Goal: Obtain resource: Download file/media

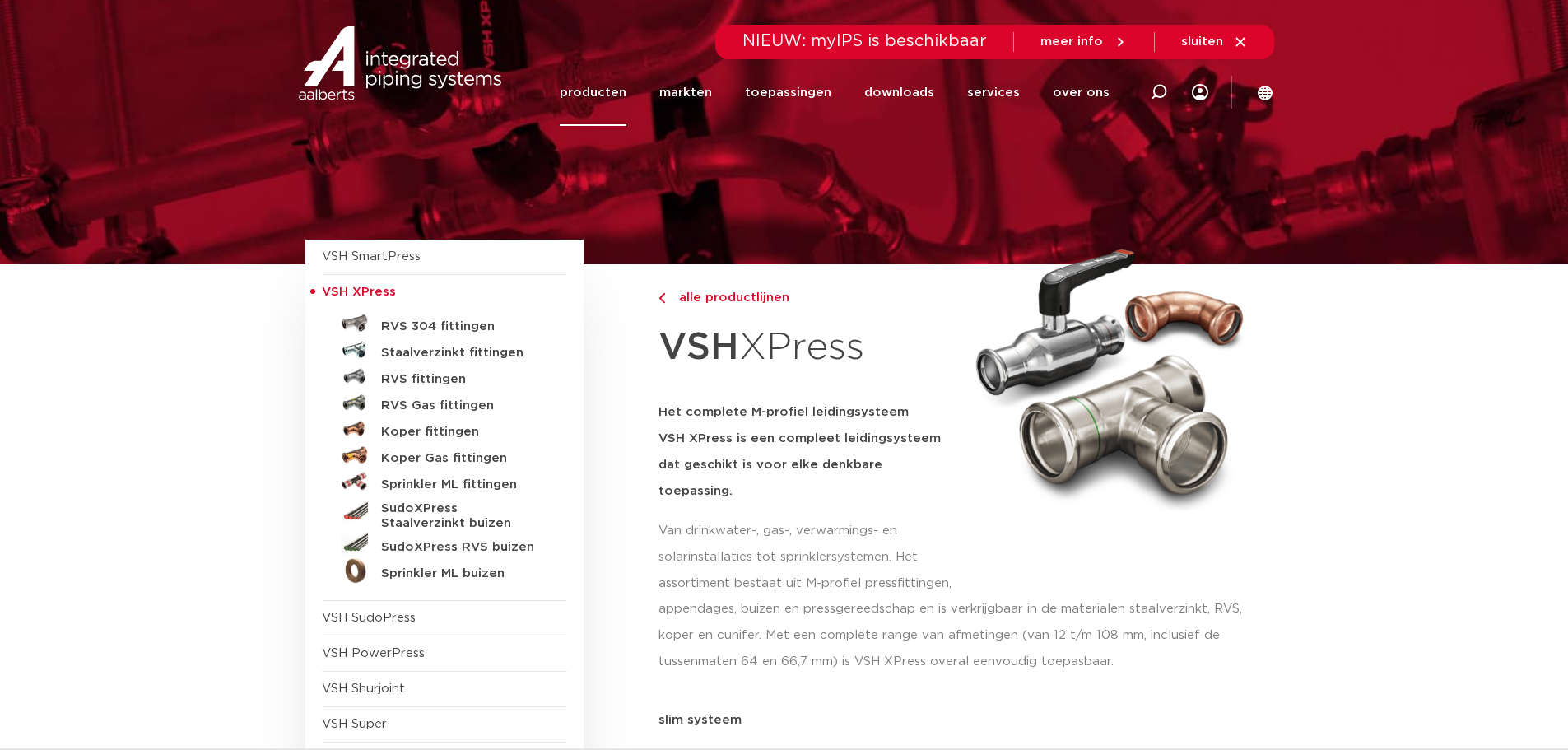
click at [720, 299] on span "alle productlijnen" at bounding box center [729, 298] width 121 height 12
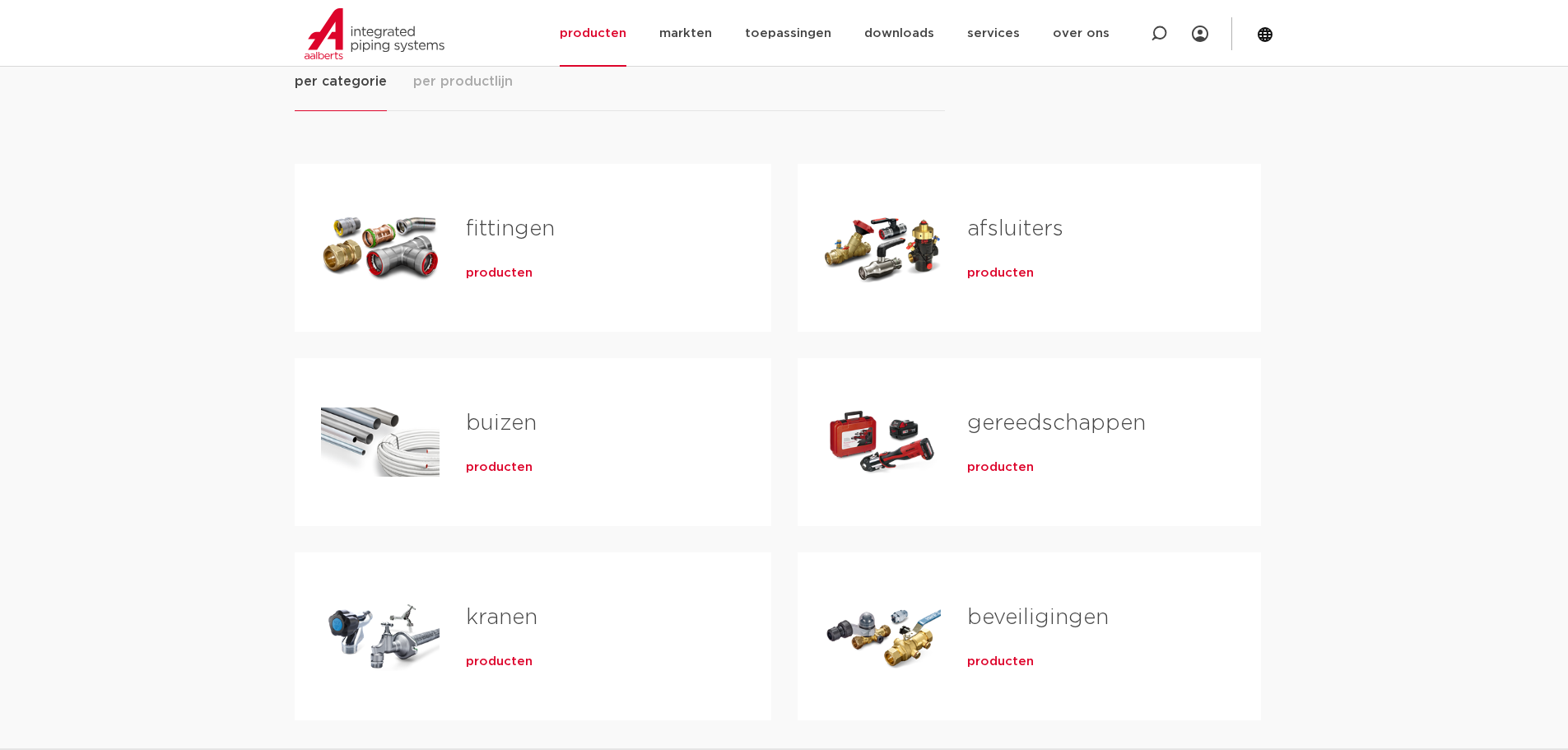
click at [995, 257] on div "afsluiters producten" at bounding box center [1087, 248] width 293 height 116
click at [999, 276] on span "producten" at bounding box center [1000, 274] width 67 height 17
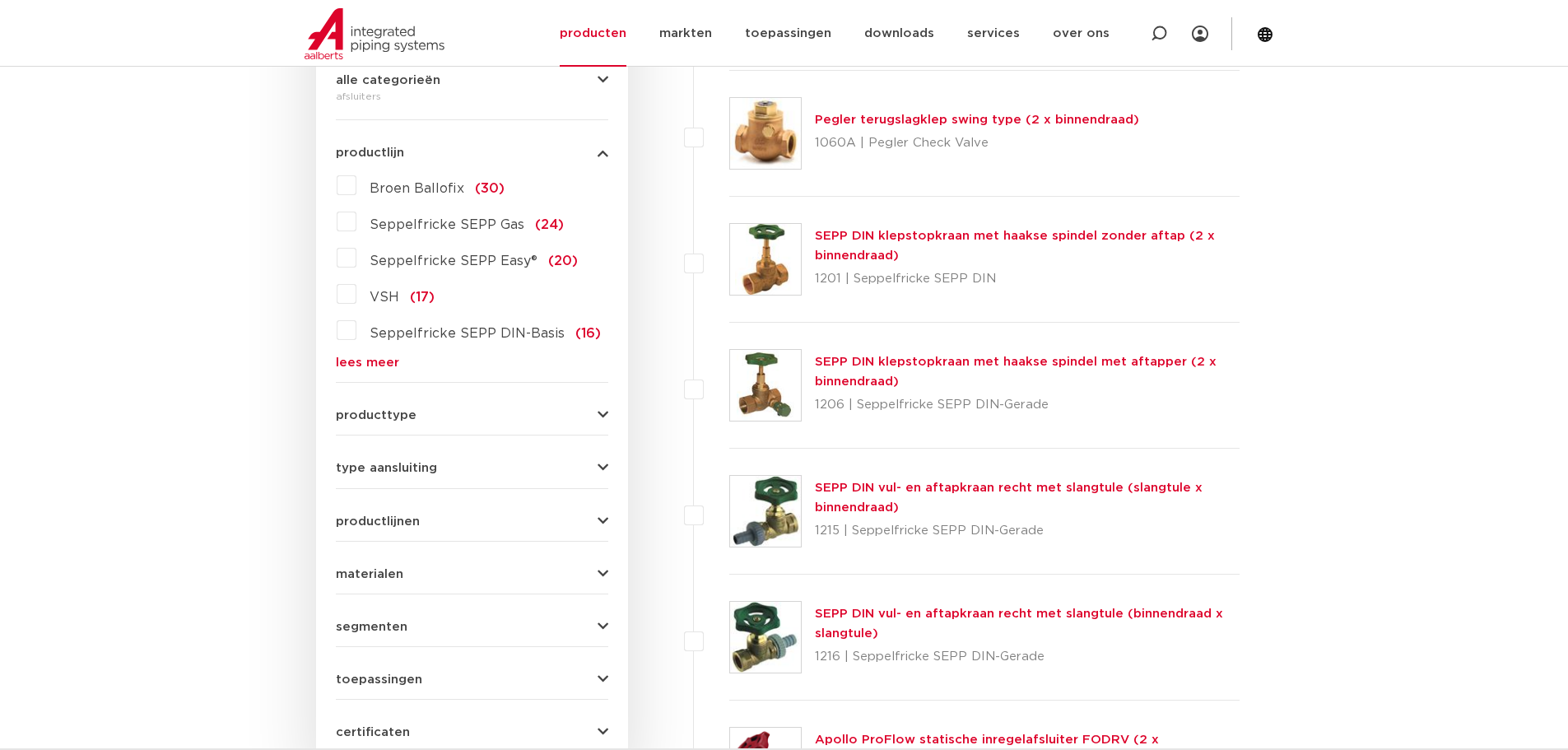
scroll to position [249, 0]
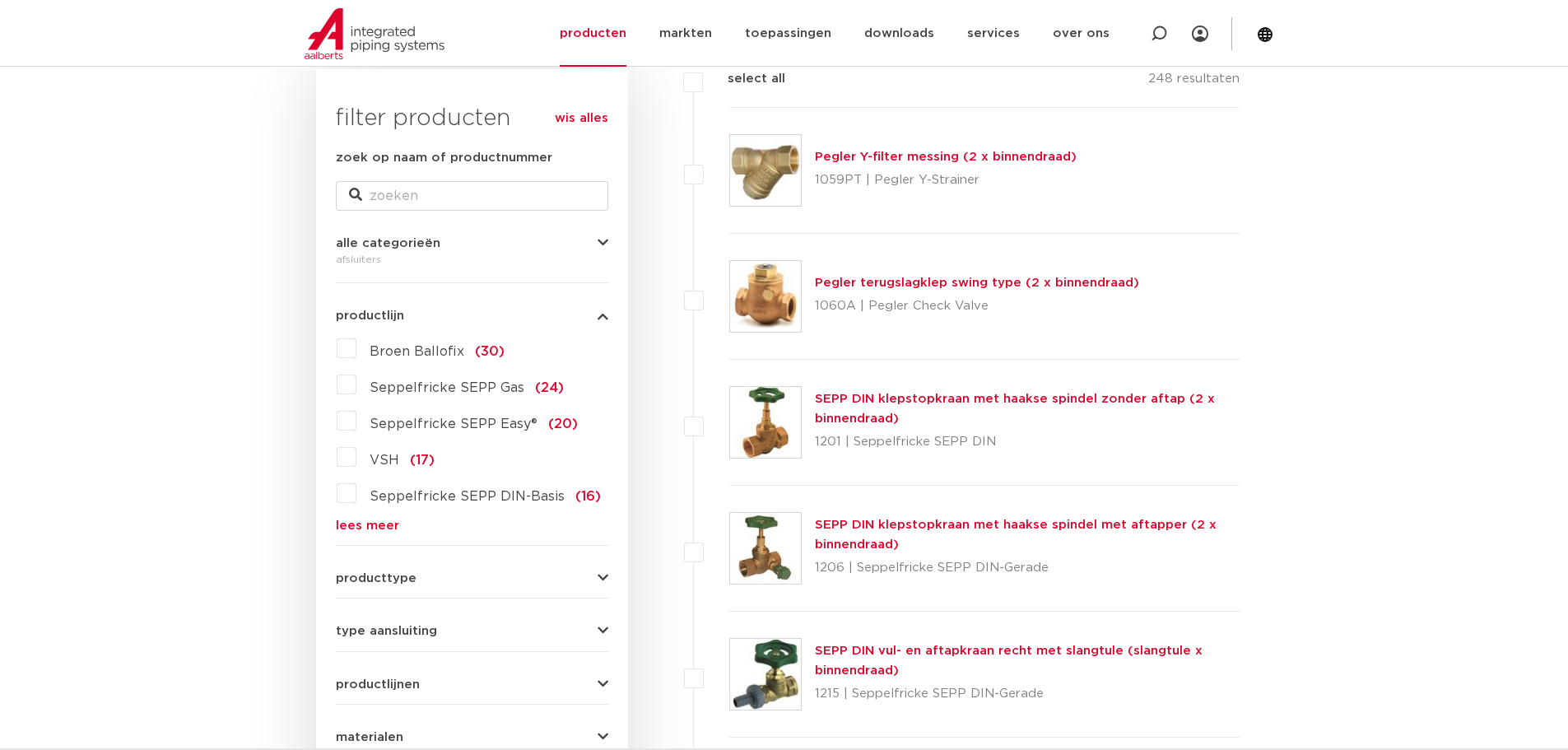
click at [381, 520] on link "lees meer" at bounding box center [472, 525] width 273 height 12
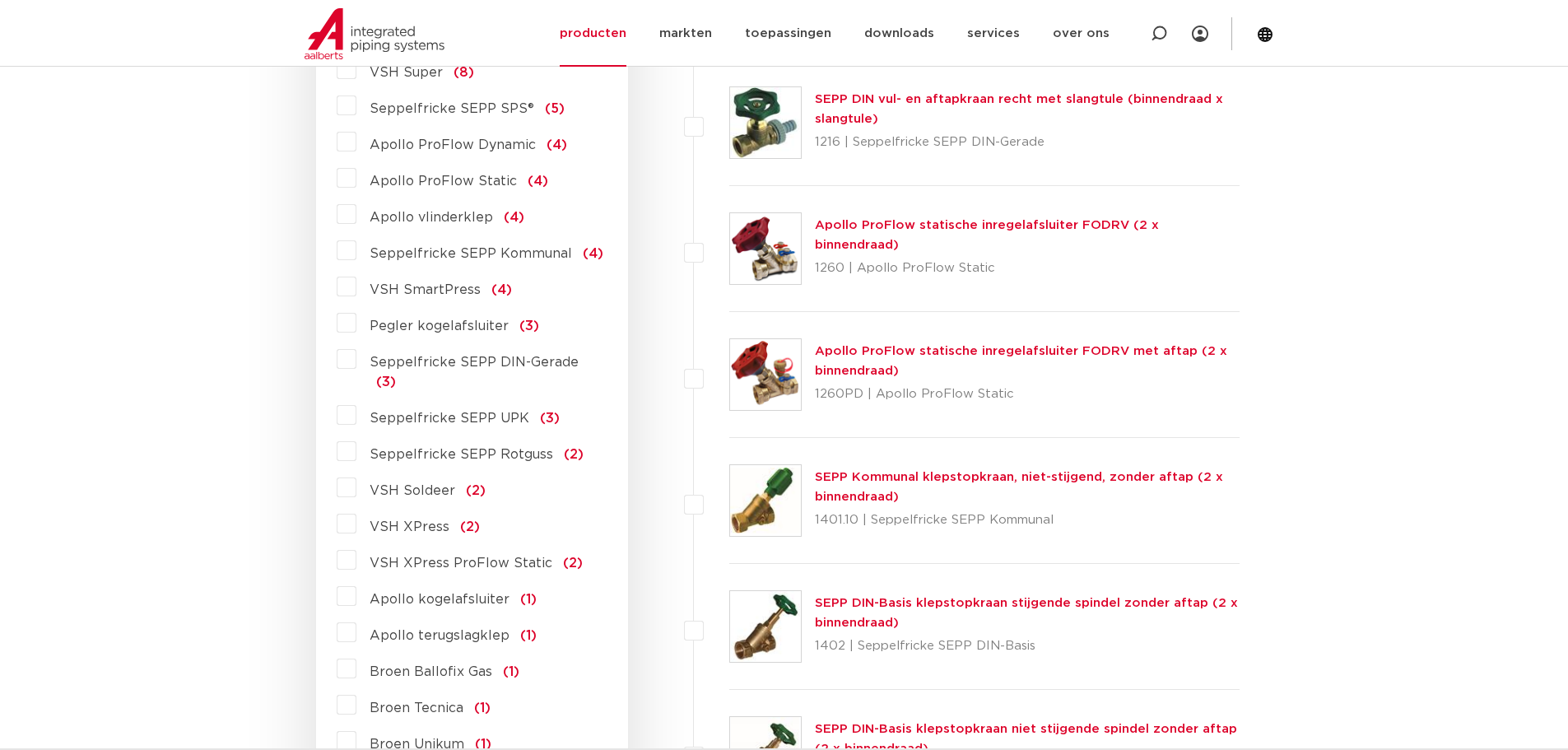
scroll to position [1072, 0]
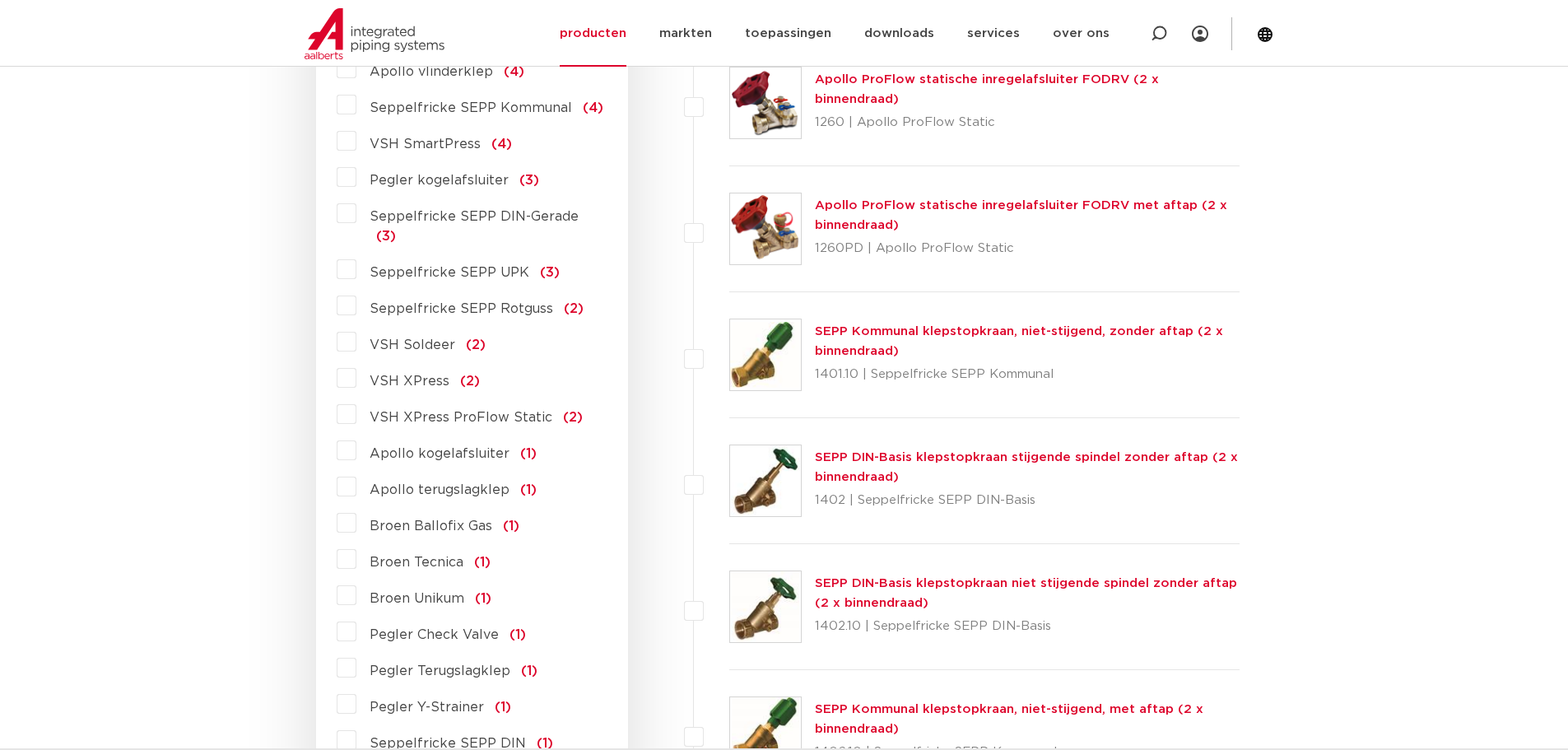
click at [357, 365] on label "VSH XPress (2)" at bounding box center [418, 378] width 124 height 27
click at [0, 0] on input "VSH XPress (2)" at bounding box center [0, 0] width 0 height 0
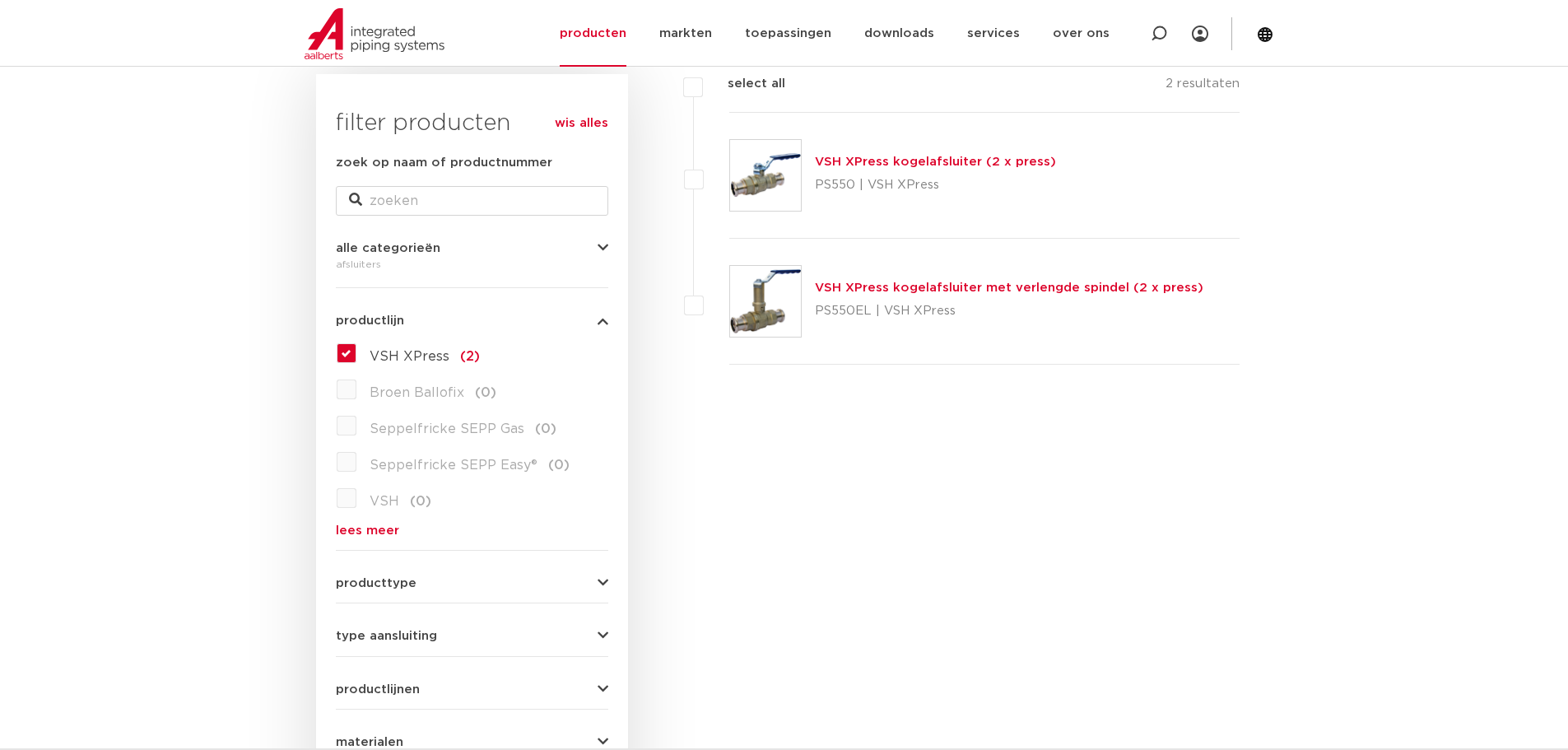
scroll to position [164, 0]
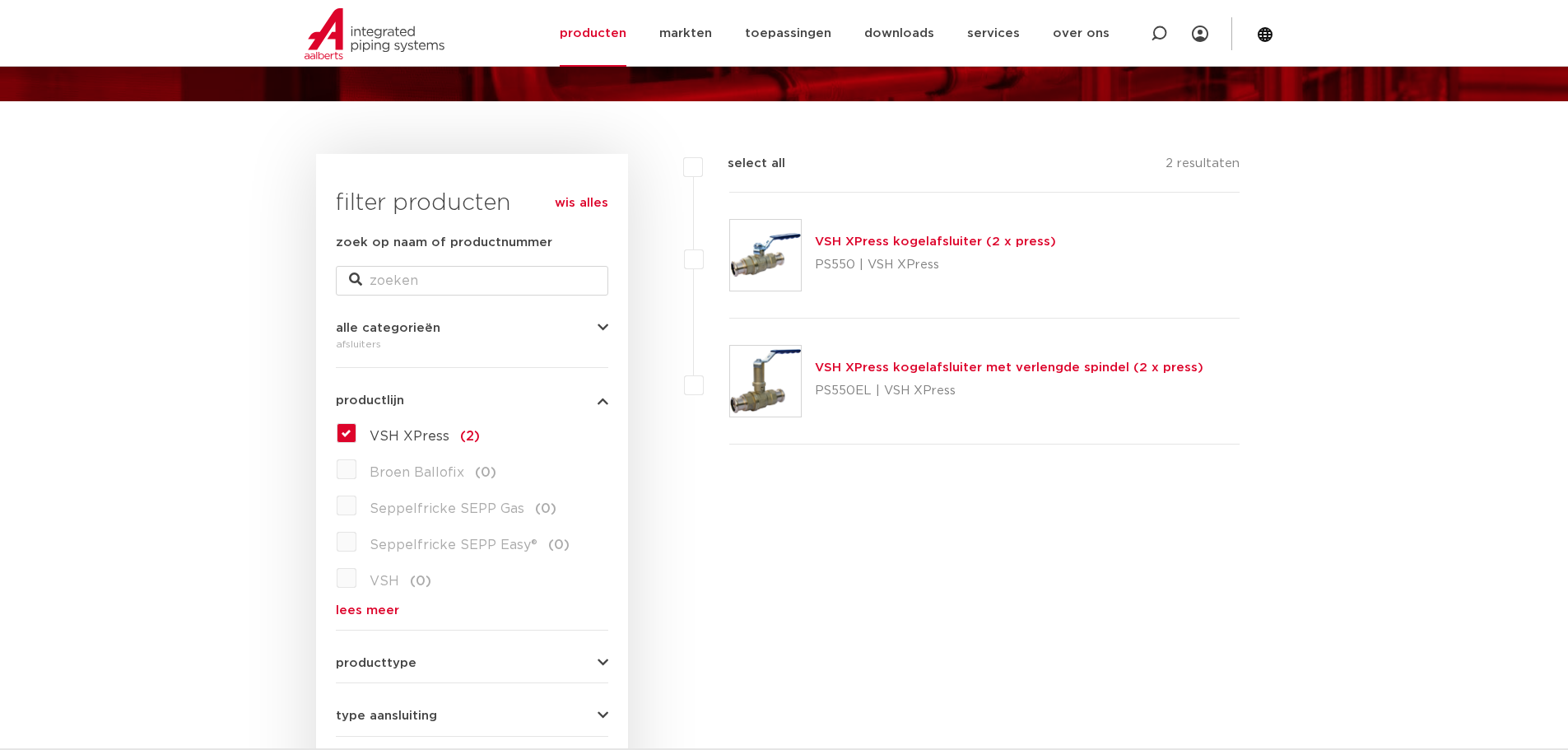
click at [879, 236] on link "VSH XPress kogelafsluiter (2 x press)" at bounding box center [935, 241] width 241 height 12
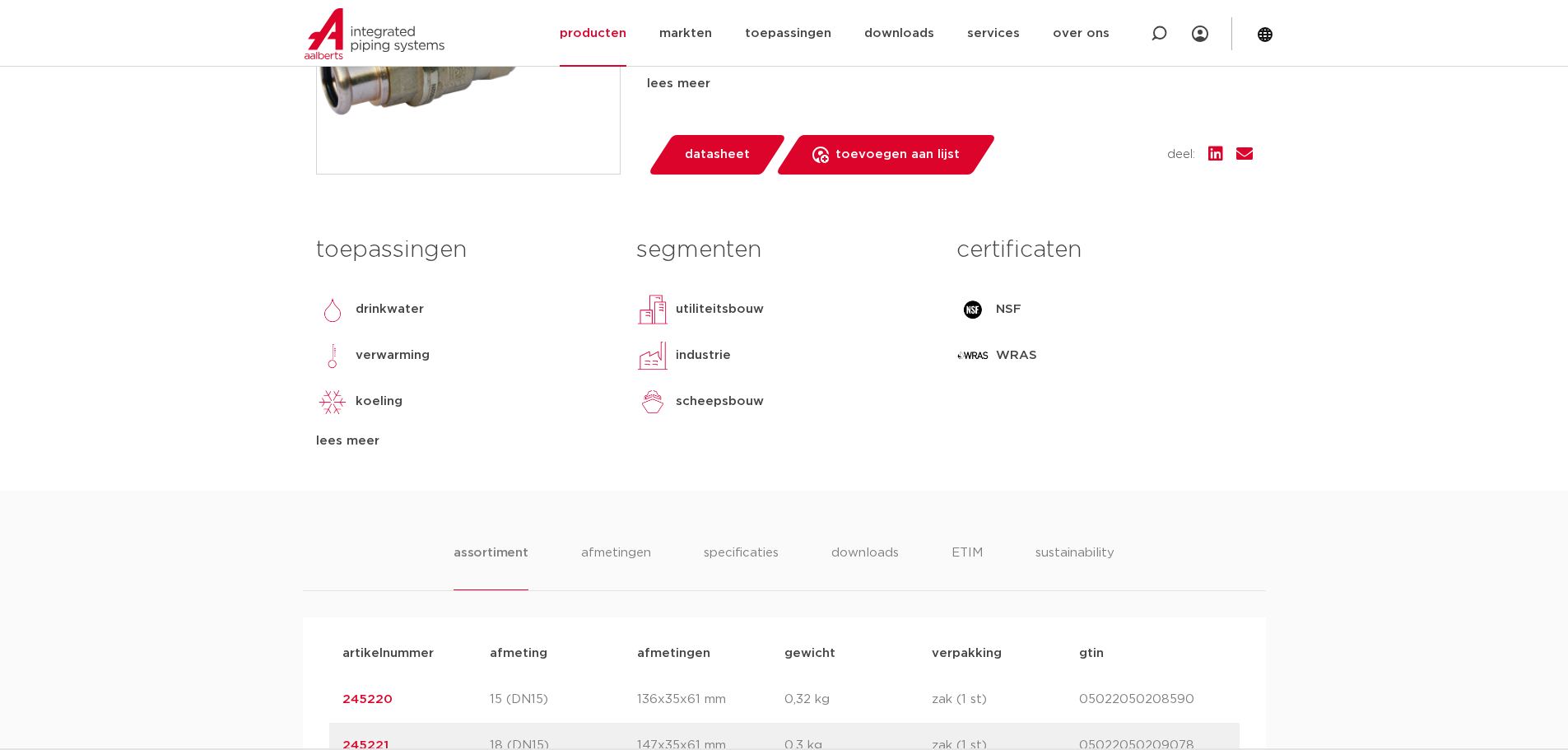
scroll to position [741, 0]
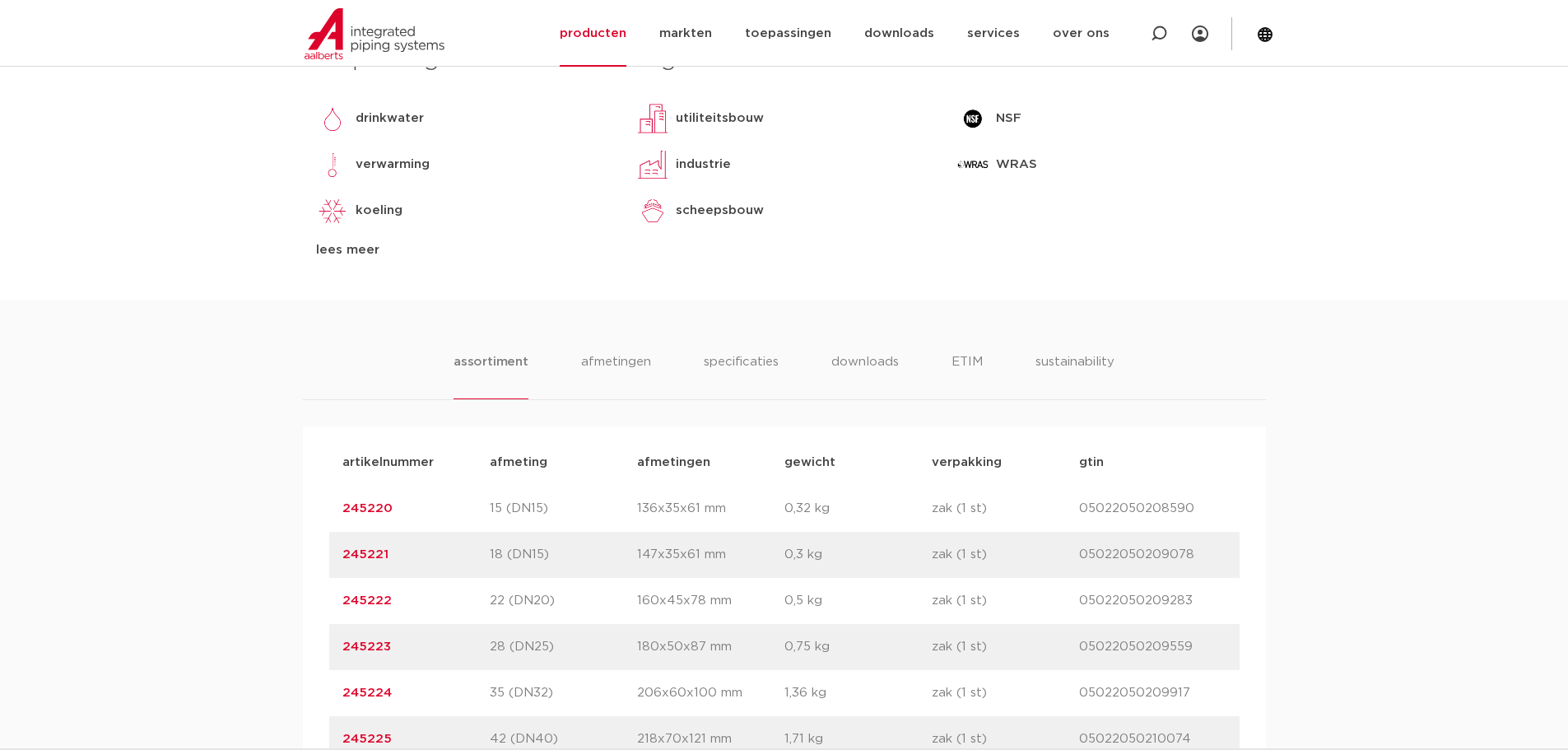
click at [374, 595] on link "245222" at bounding box center [367, 600] width 49 height 12
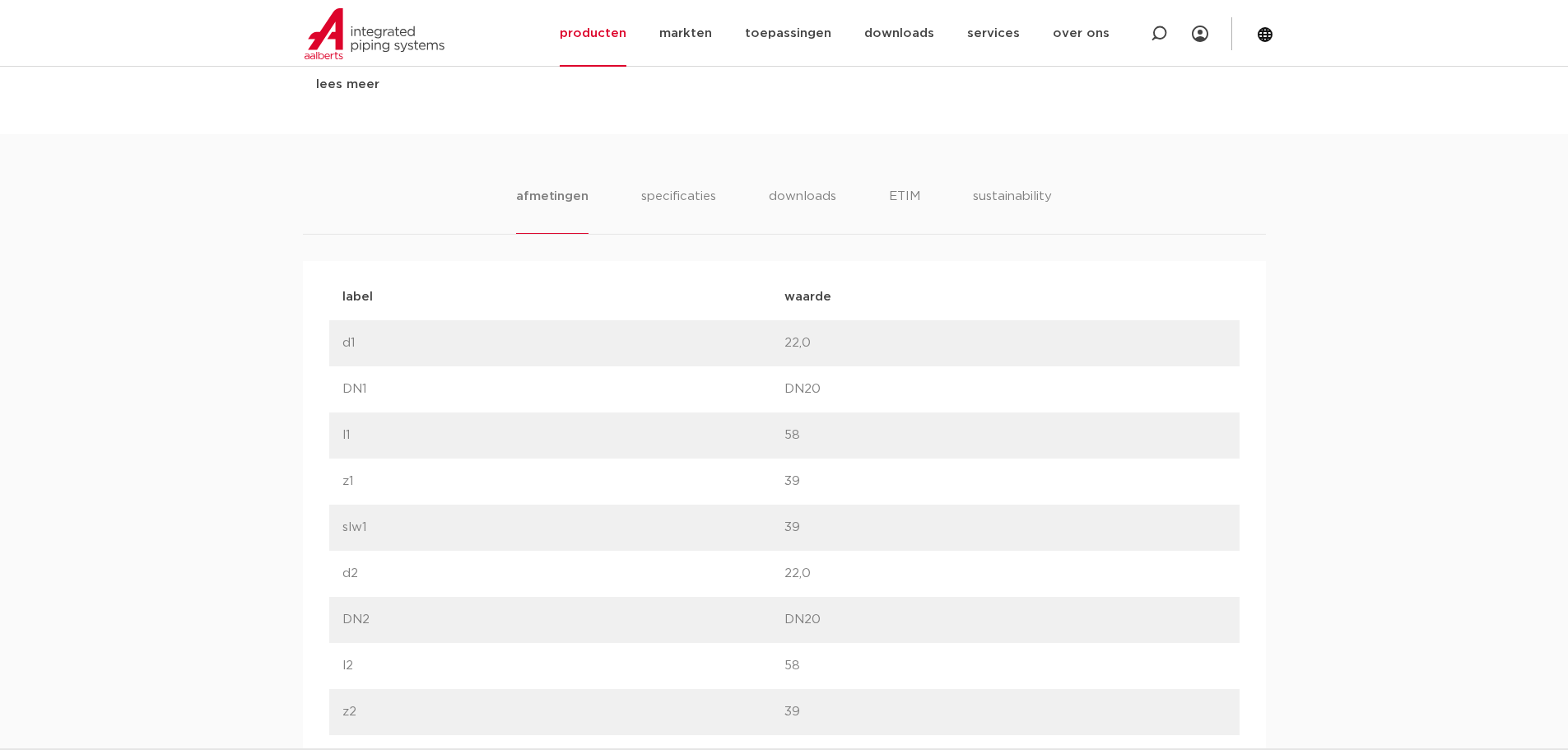
scroll to position [659, 0]
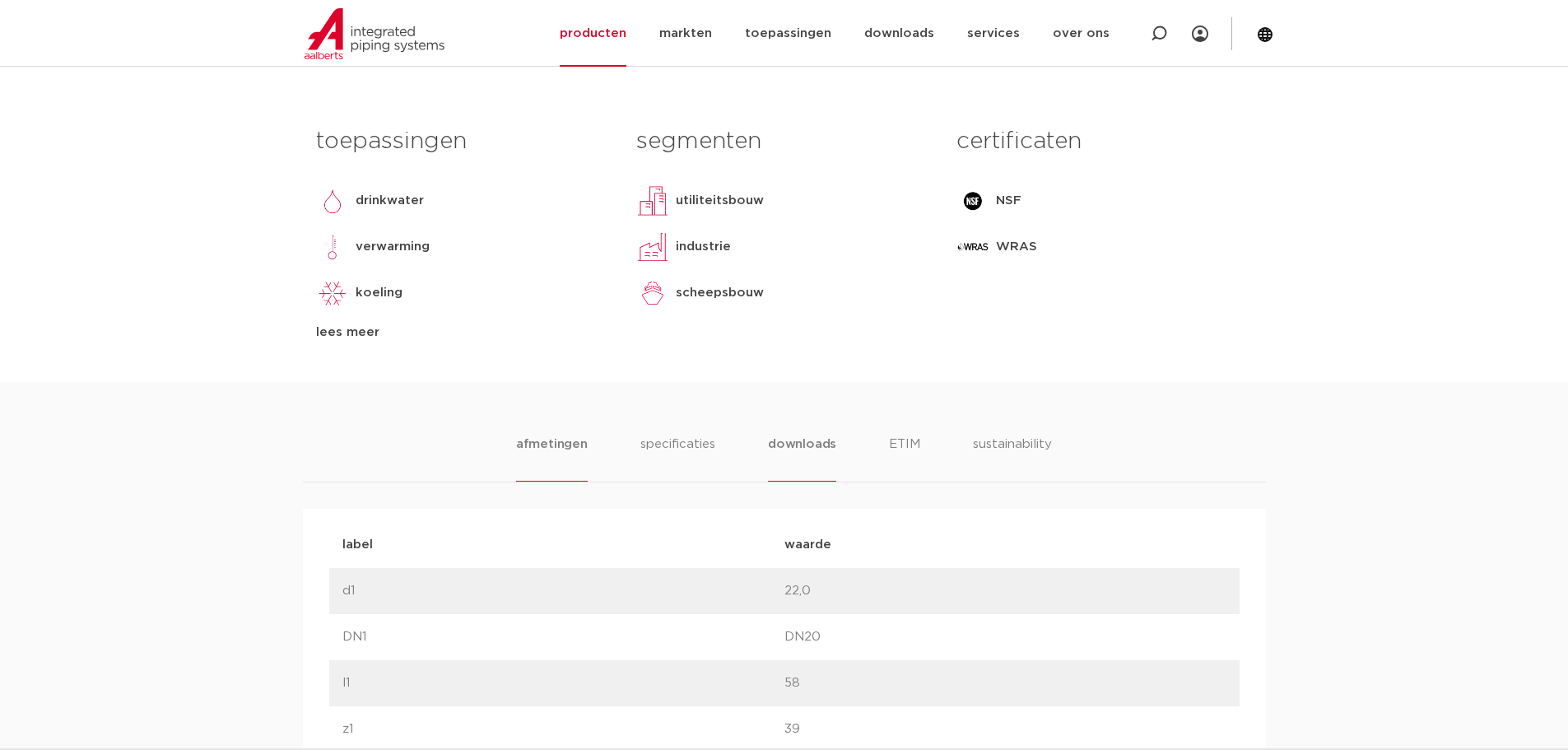
click at [812, 444] on li "downloads" at bounding box center [802, 458] width 68 height 47
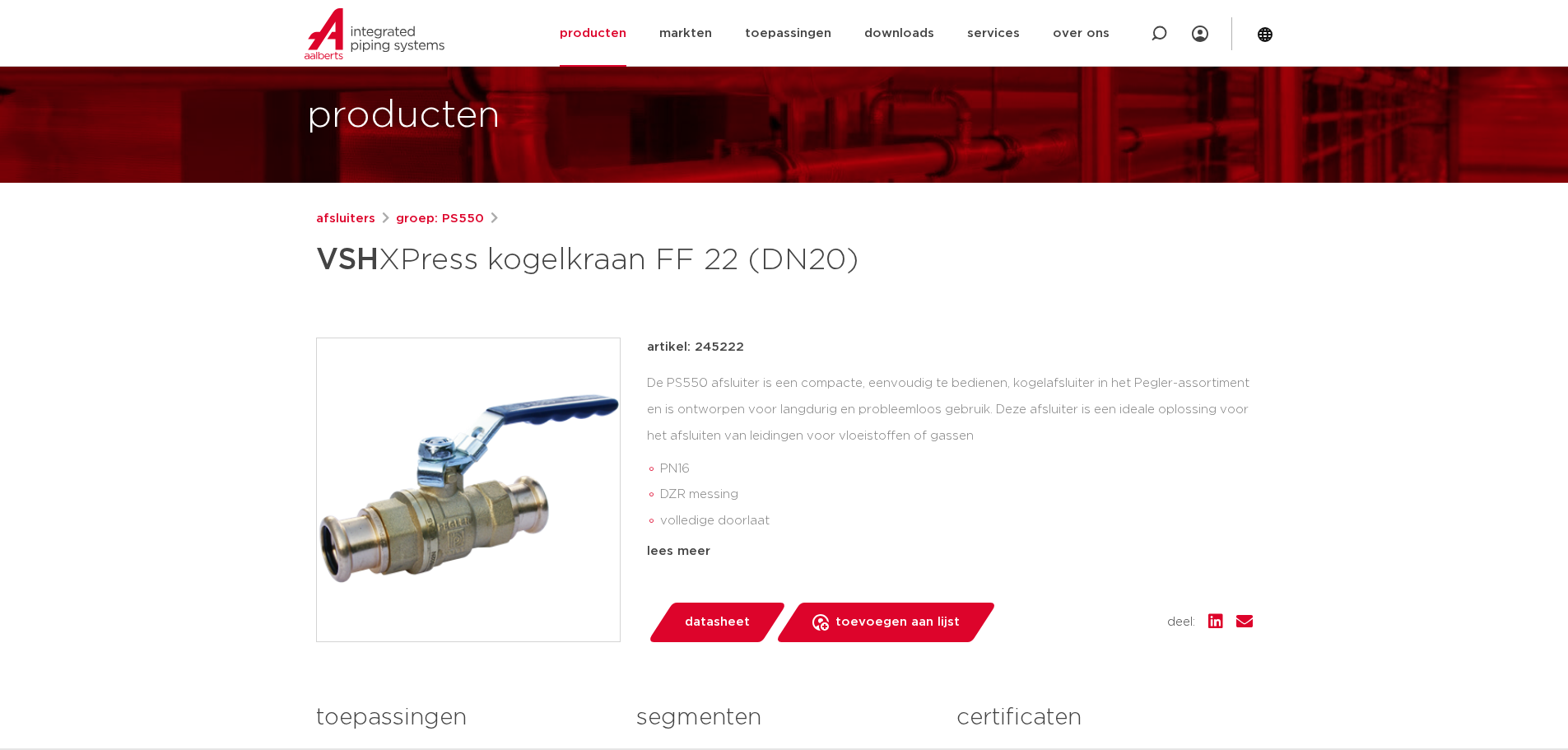
scroll to position [247, 0]
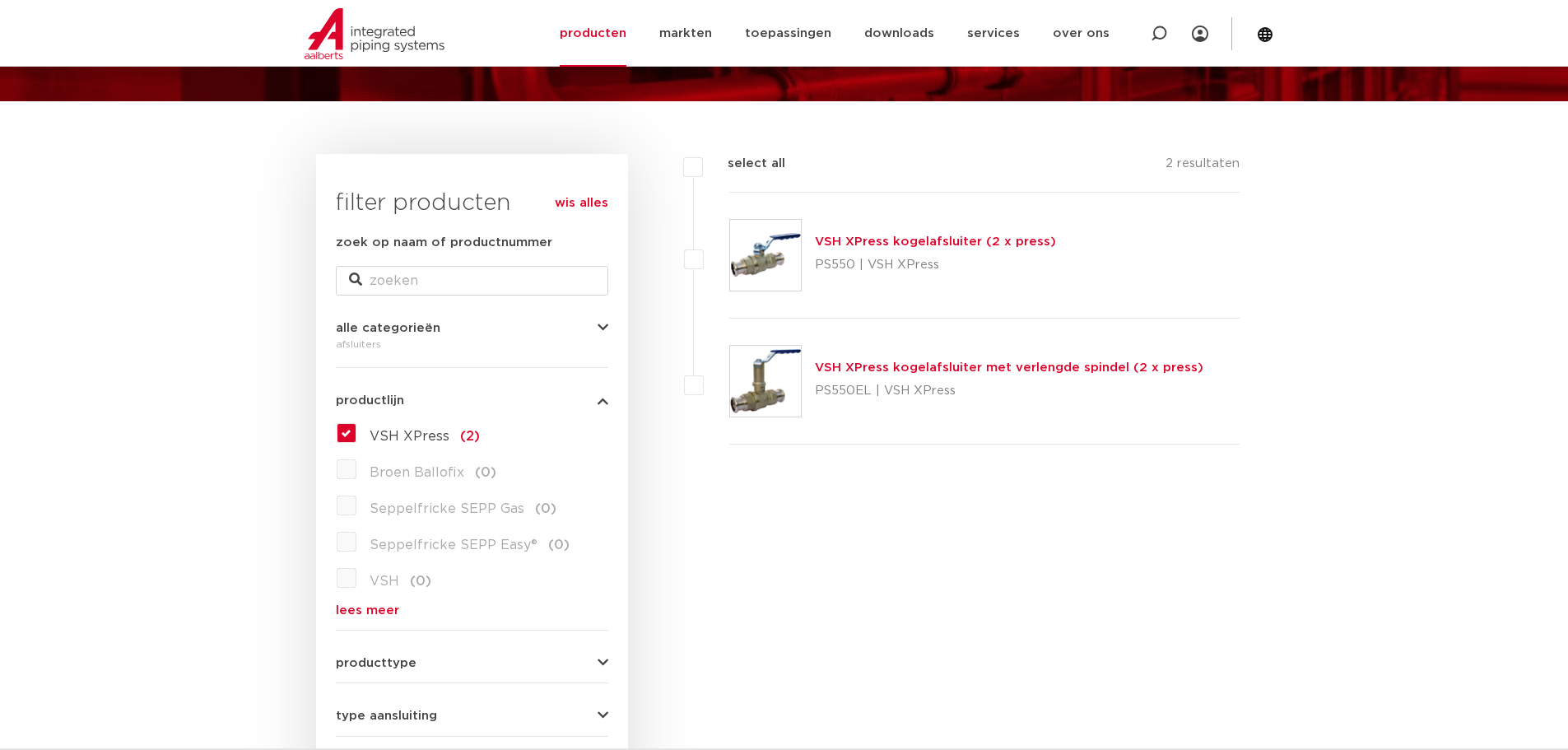
click at [357, 429] on label "VSH XPress (2)" at bounding box center [418, 433] width 124 height 27
click at [0, 0] on input "VSH XPress (2)" at bounding box center [0, 0] width 0 height 0
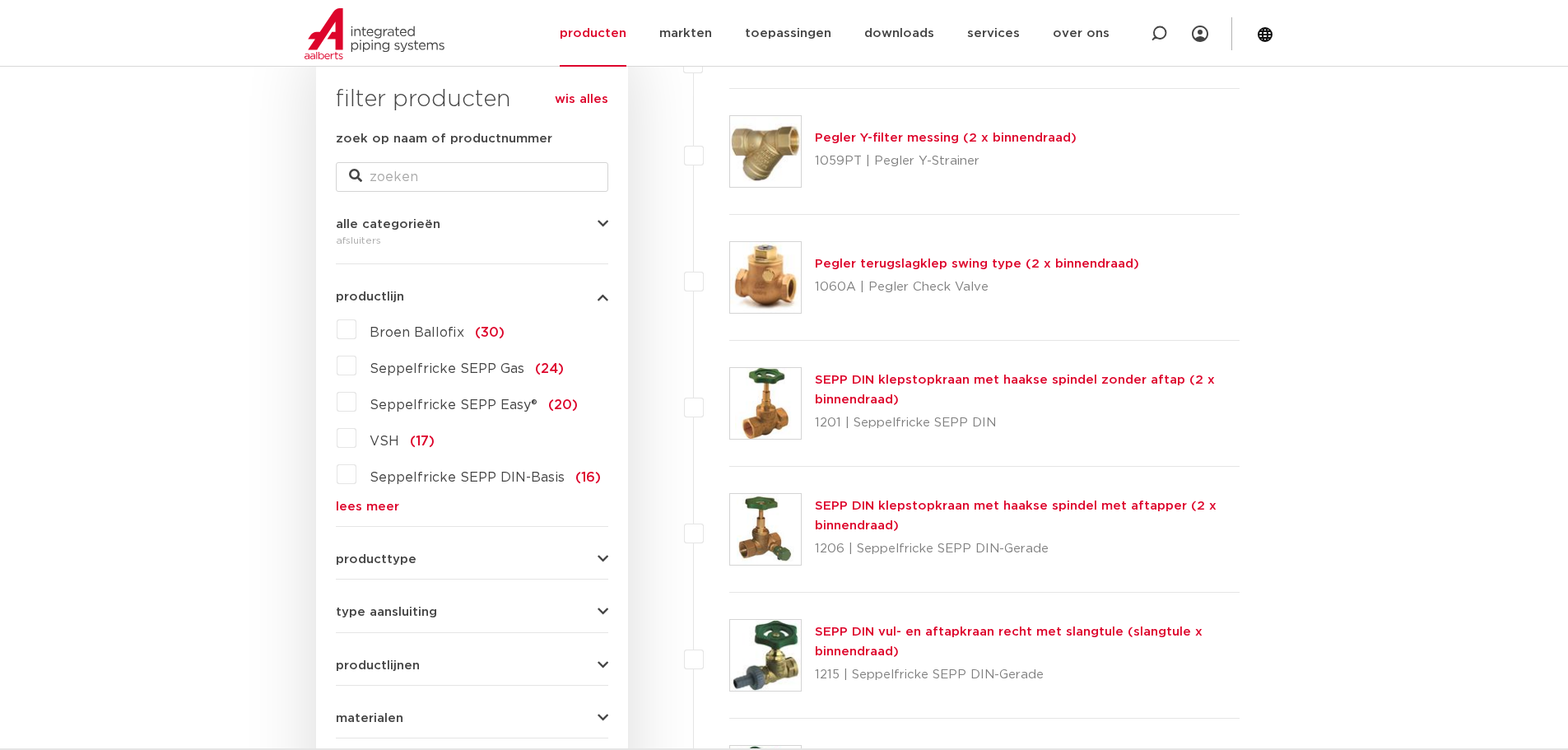
scroll to position [493, 0]
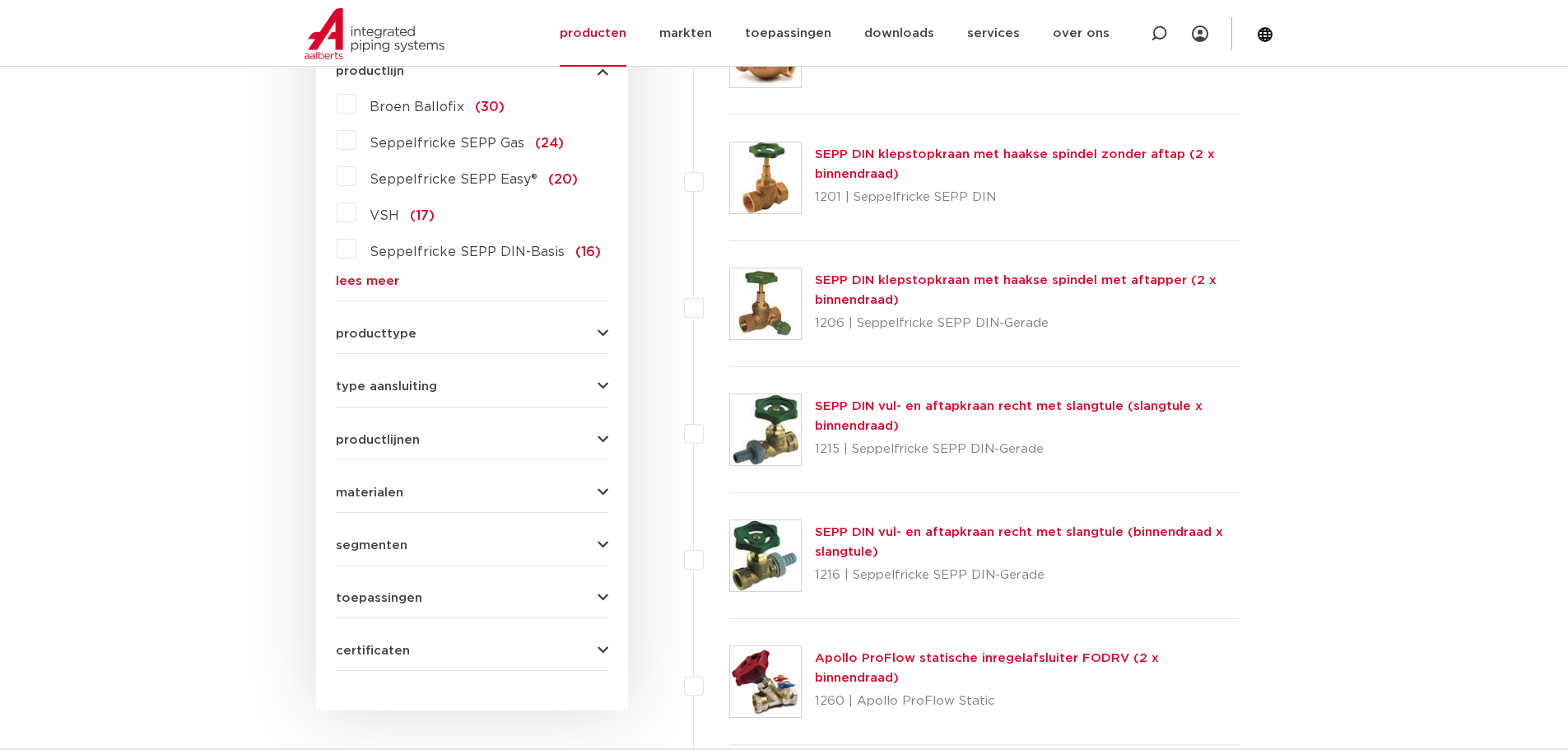
click at [456, 471] on form "zoek op naam of productnummer alle categorieën afsluiters fittingen afsluiters …" at bounding box center [472, 287] width 273 height 767
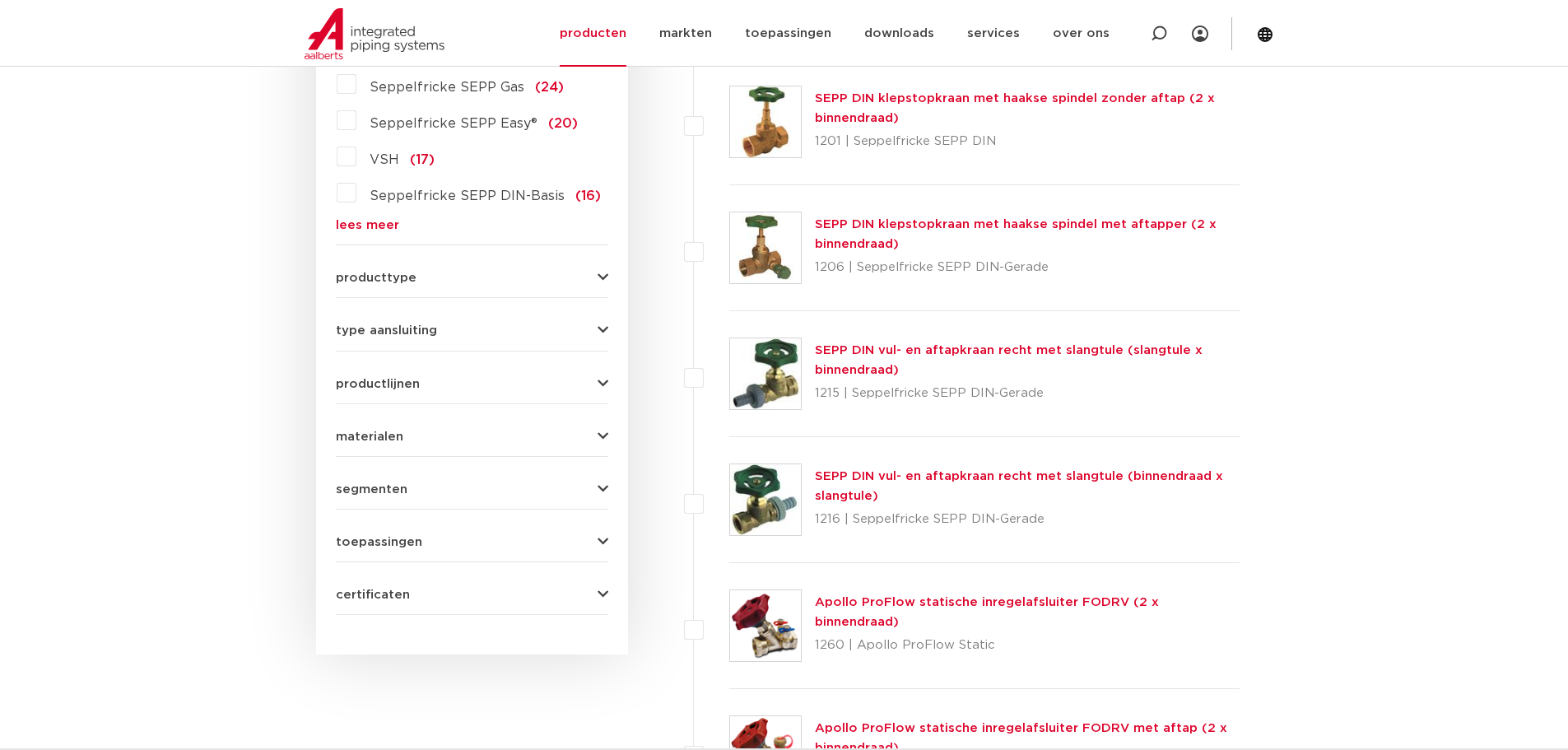
scroll to position [575, 0]
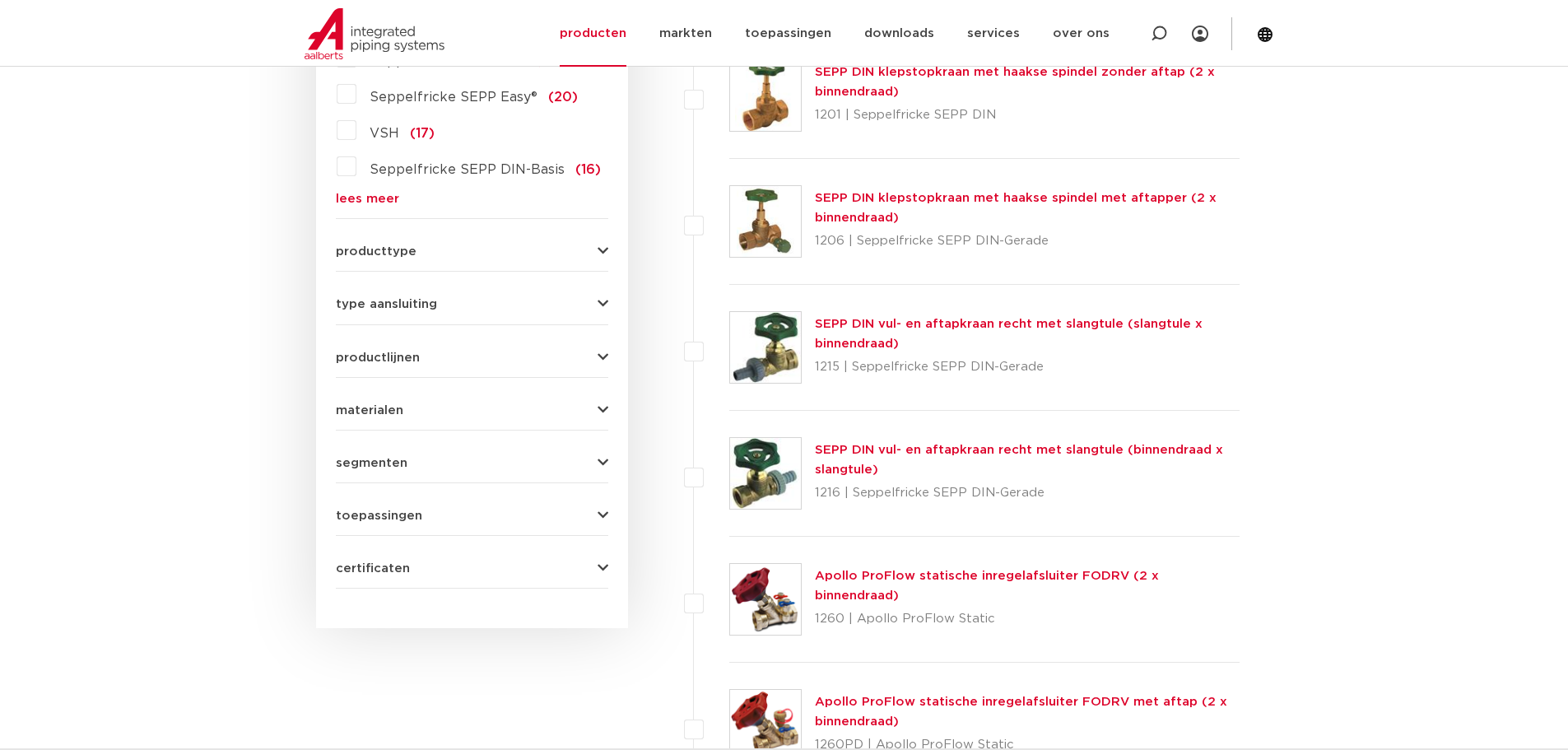
click at [487, 411] on button "materialen" at bounding box center [472, 410] width 273 height 12
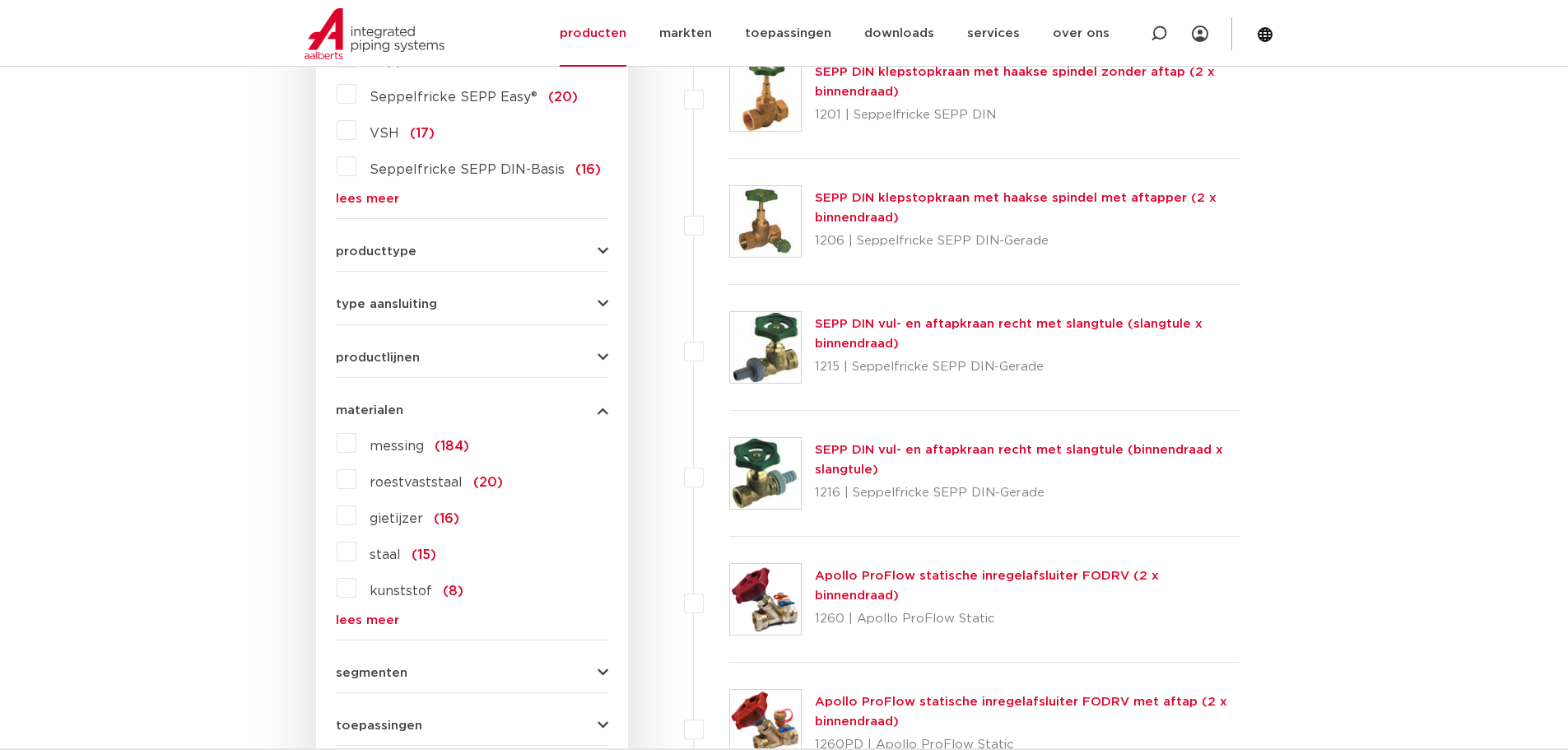
click at [357, 480] on label "roestvaststaal (20)" at bounding box center [430, 479] width 146 height 27
click at [0, 0] on input "roestvaststaal (20)" at bounding box center [0, 0] width 0 height 0
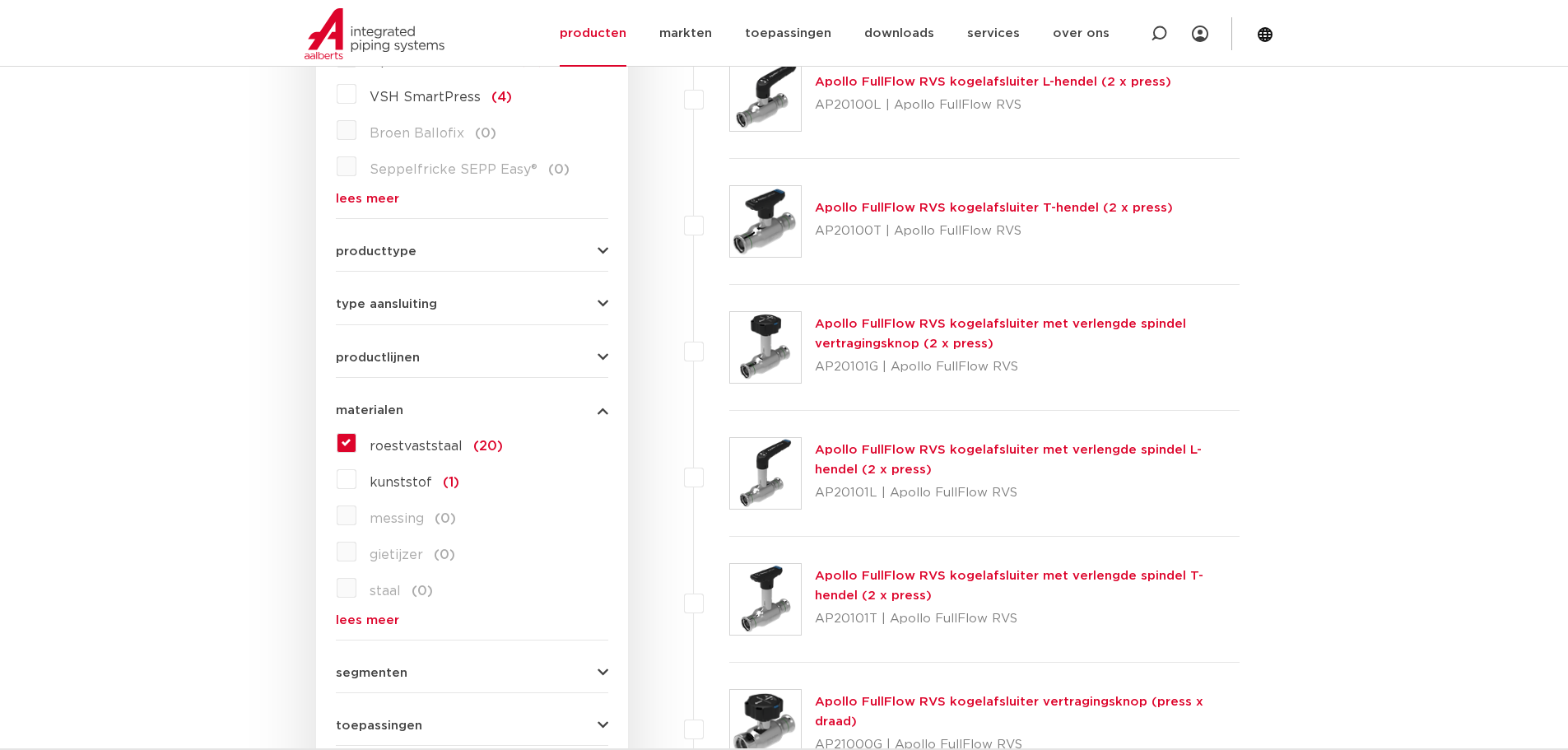
scroll to position [493, 0]
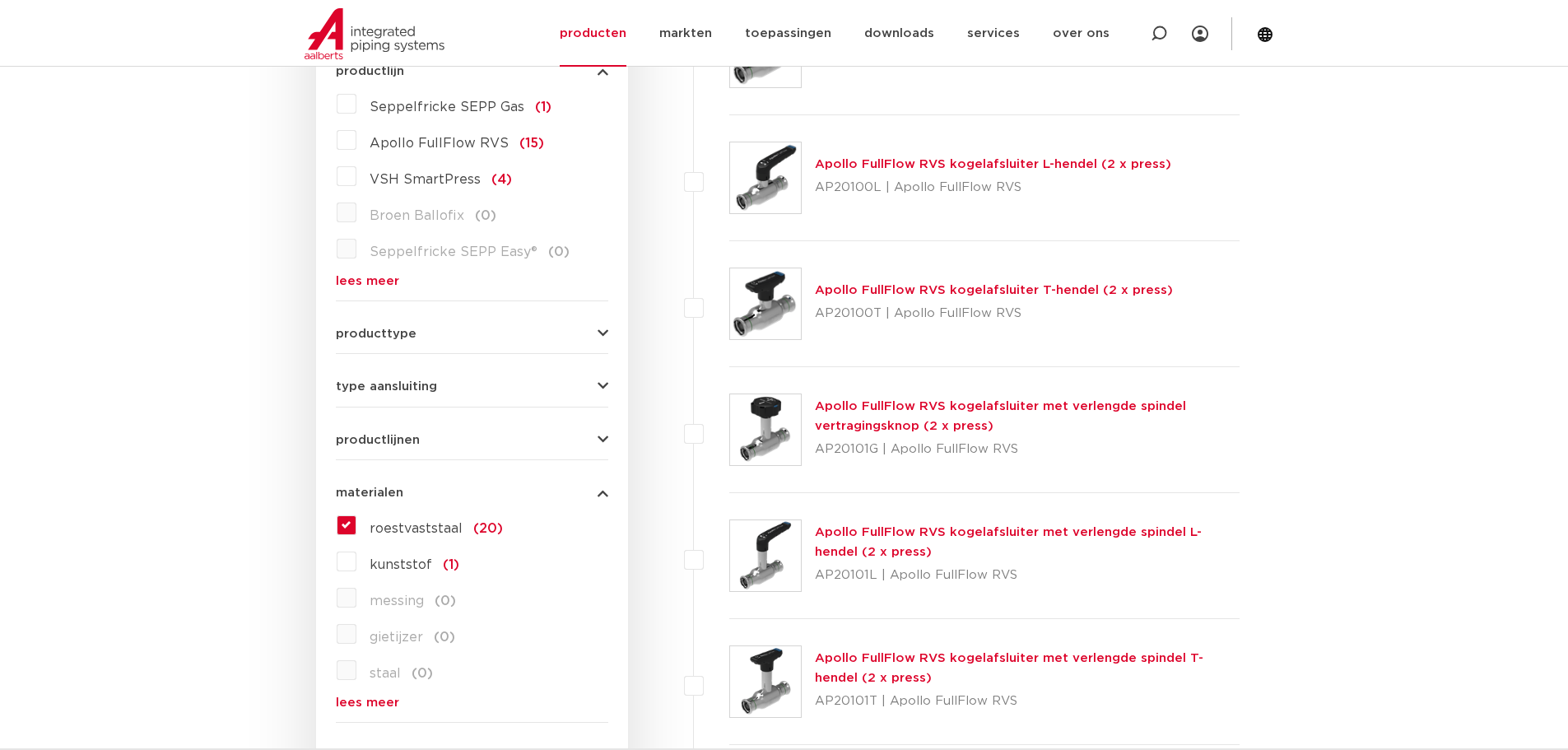
click at [970, 163] on link "Apollo FullFlow RVS kogelafsluiter L-hendel (2 x press)" at bounding box center [993, 164] width 357 height 12
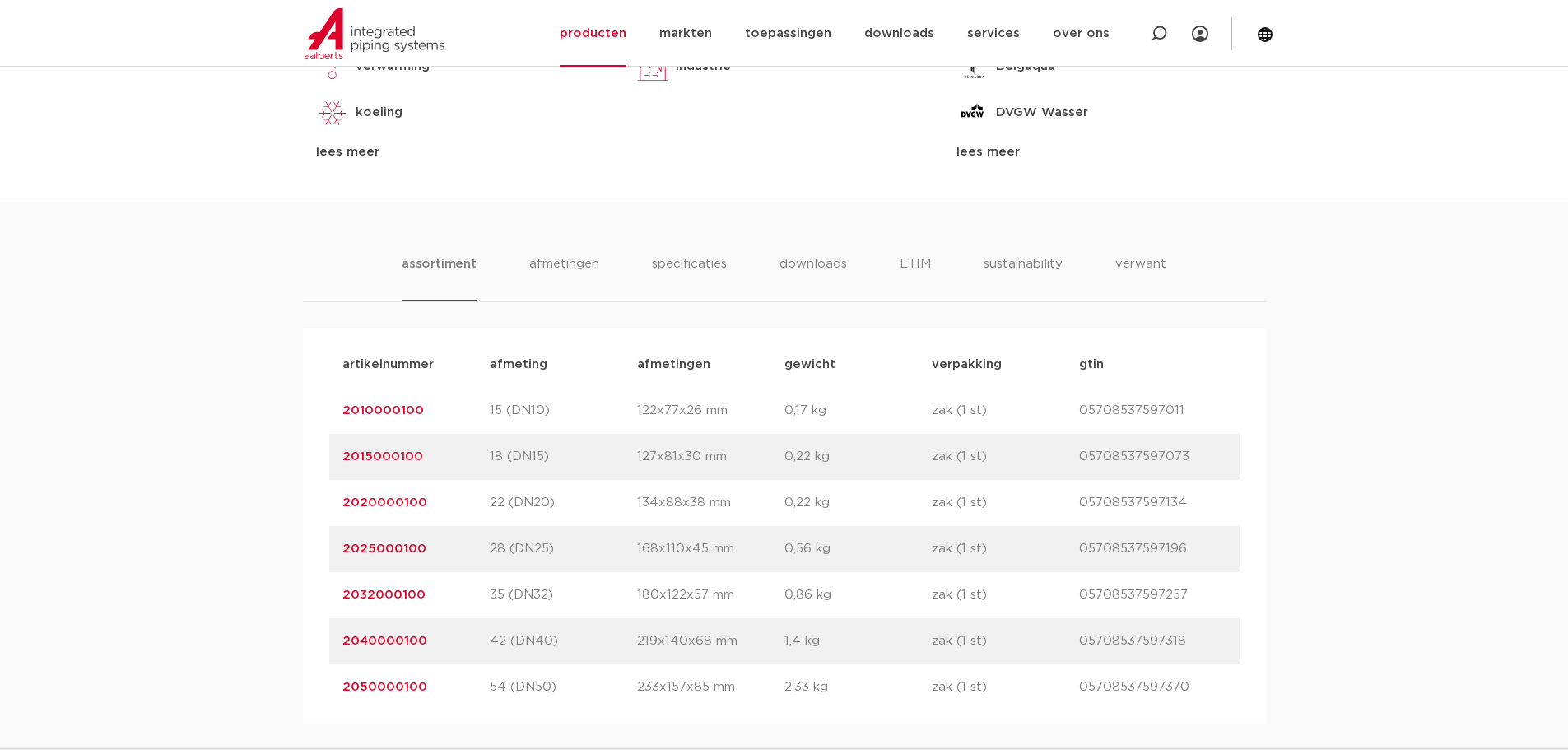
scroll to position [1070, 0]
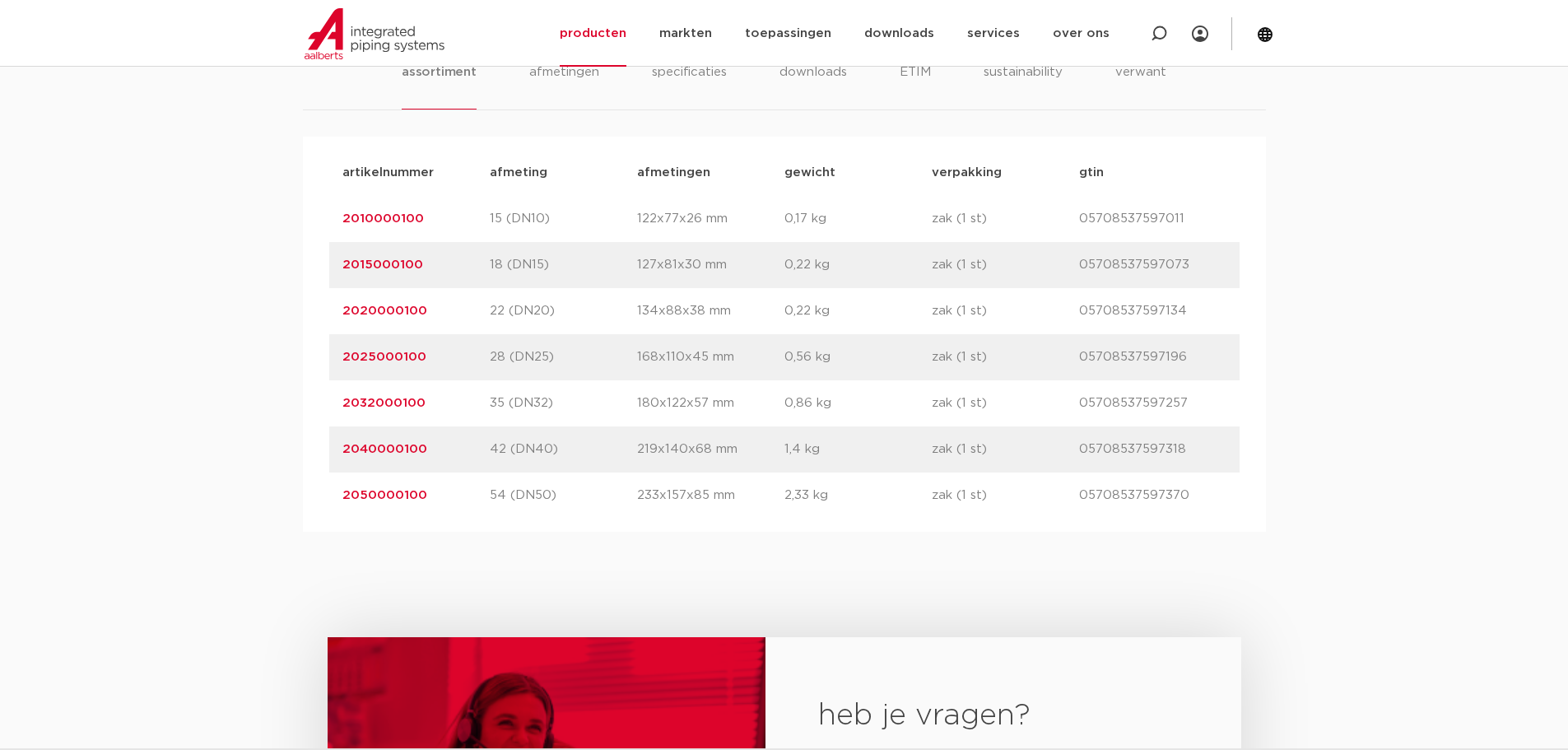
click at [389, 312] on link "2020000100" at bounding box center [385, 310] width 85 height 12
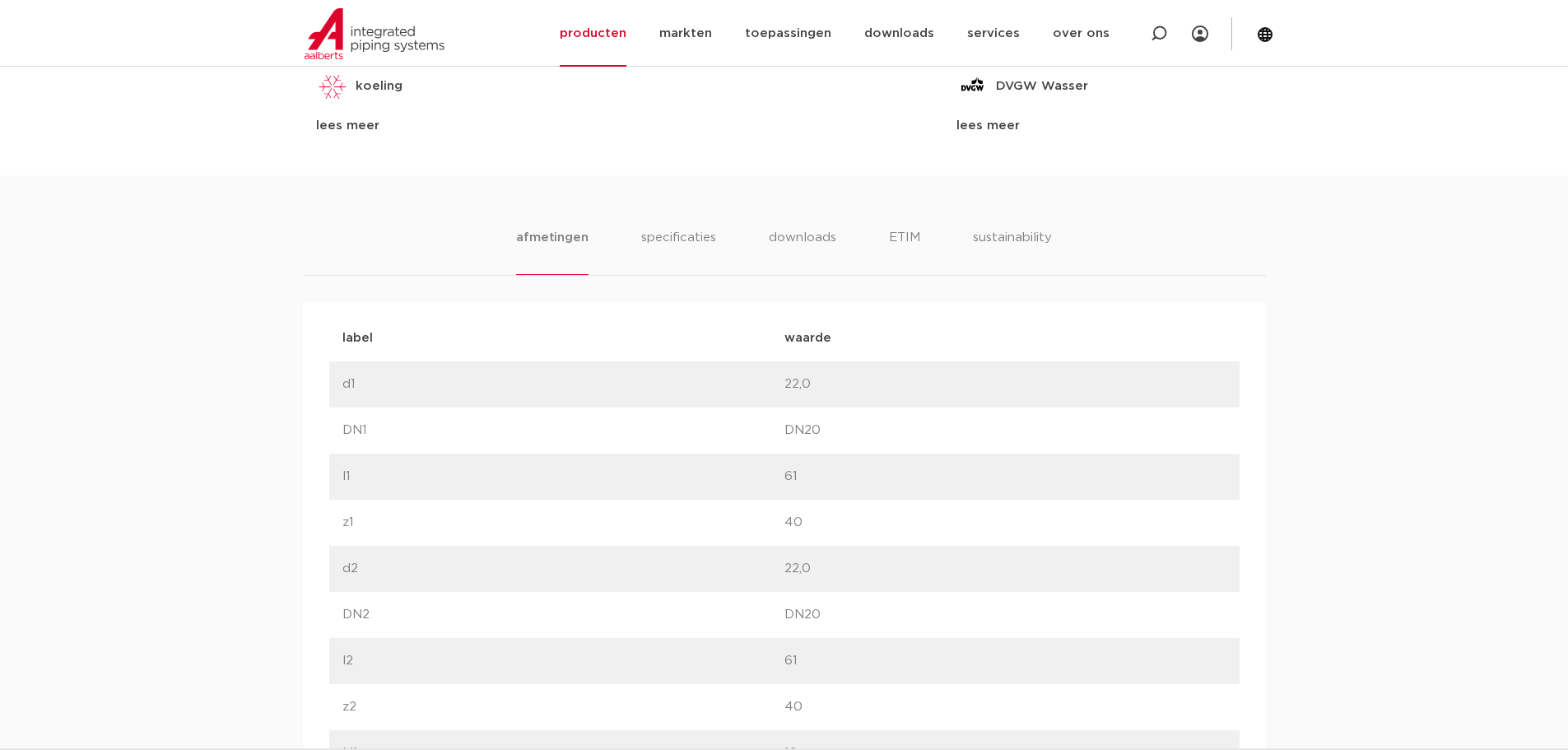
scroll to position [905, 0]
click at [840, 246] on ul "afmetingen specificaties downloads ETIM sustainability" at bounding box center [784, 250] width 535 height 47
click at [796, 244] on li "downloads" at bounding box center [802, 250] width 68 height 47
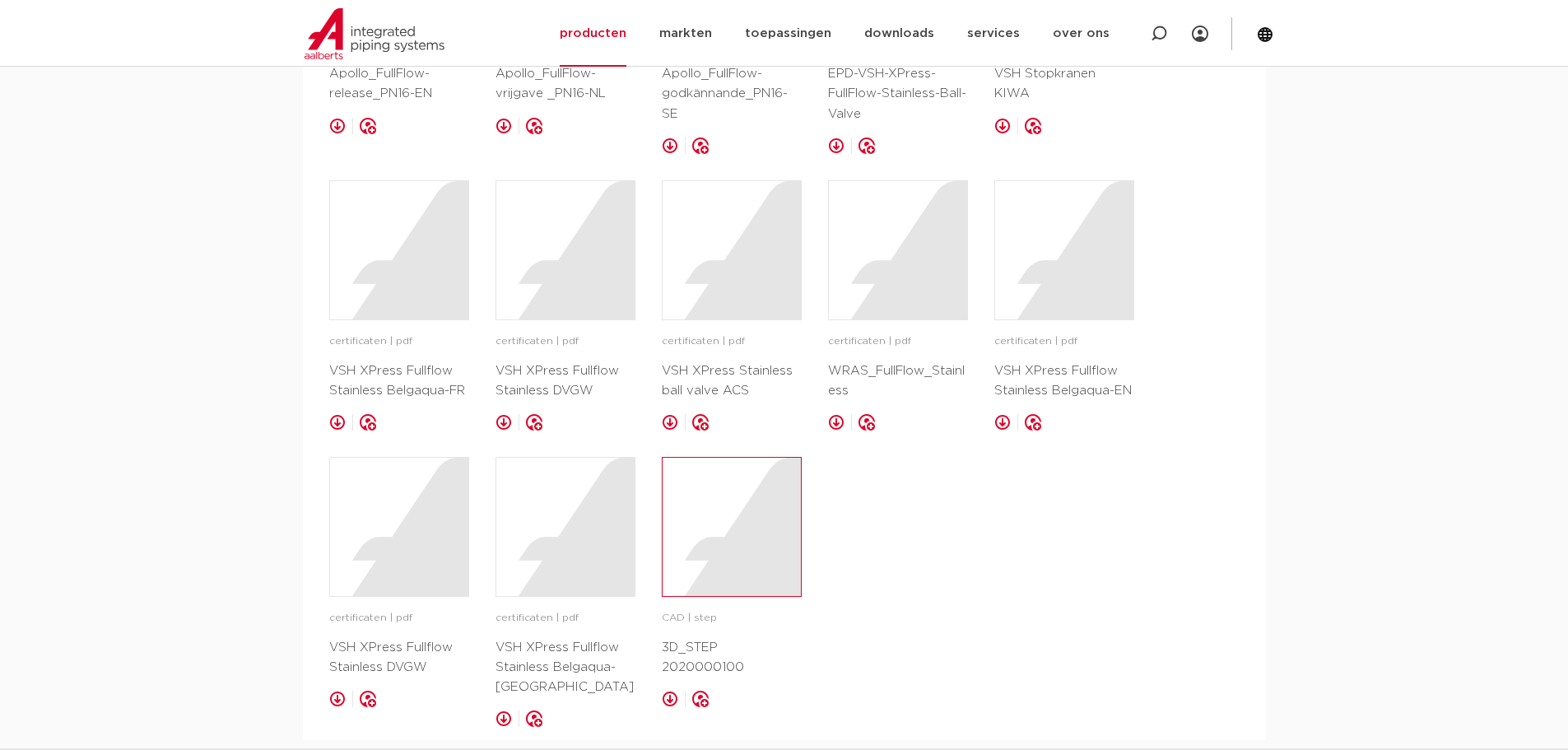
scroll to position [1729, 0]
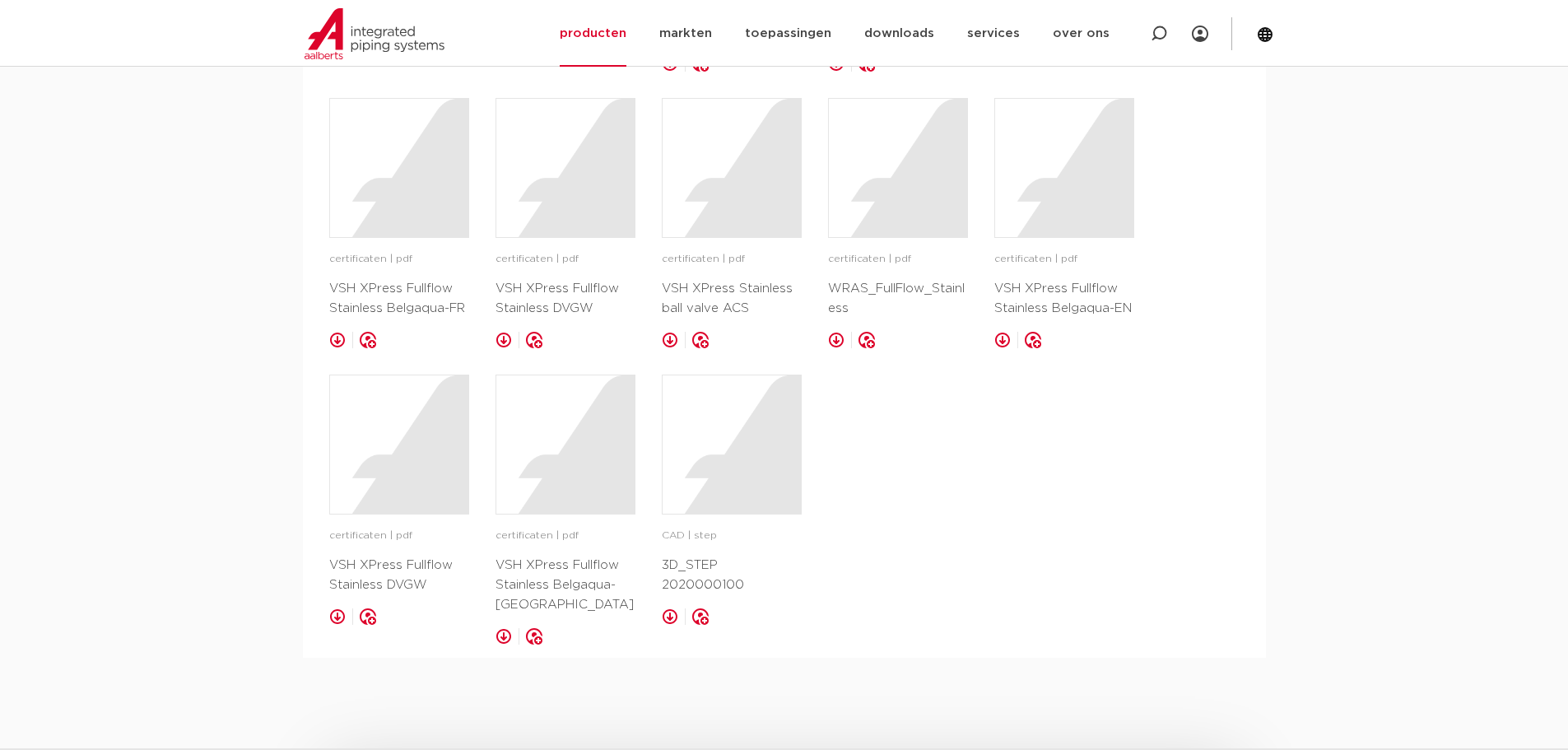
click at [672, 609] on link at bounding box center [670, 617] width 17 height 17
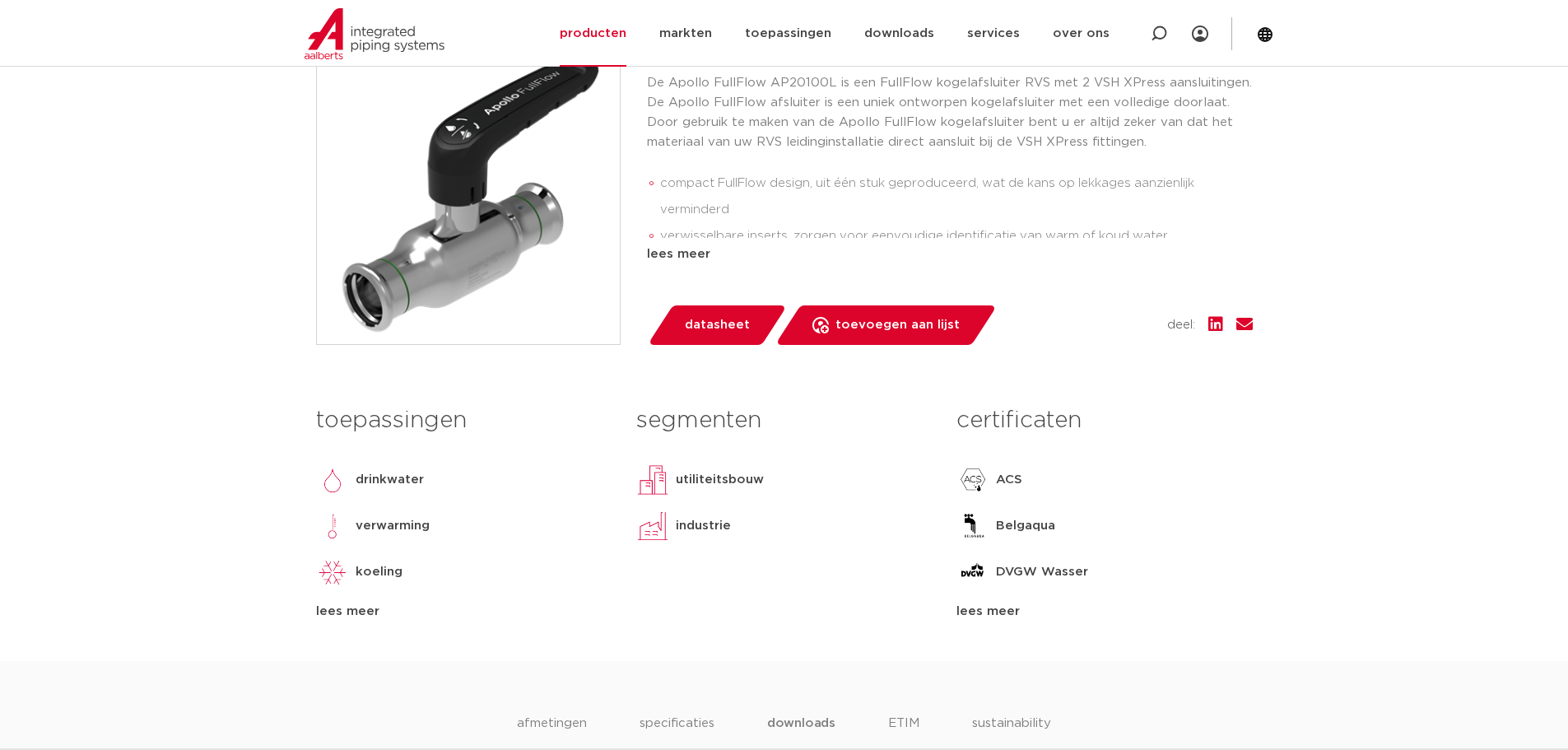
scroll to position [165, 0]
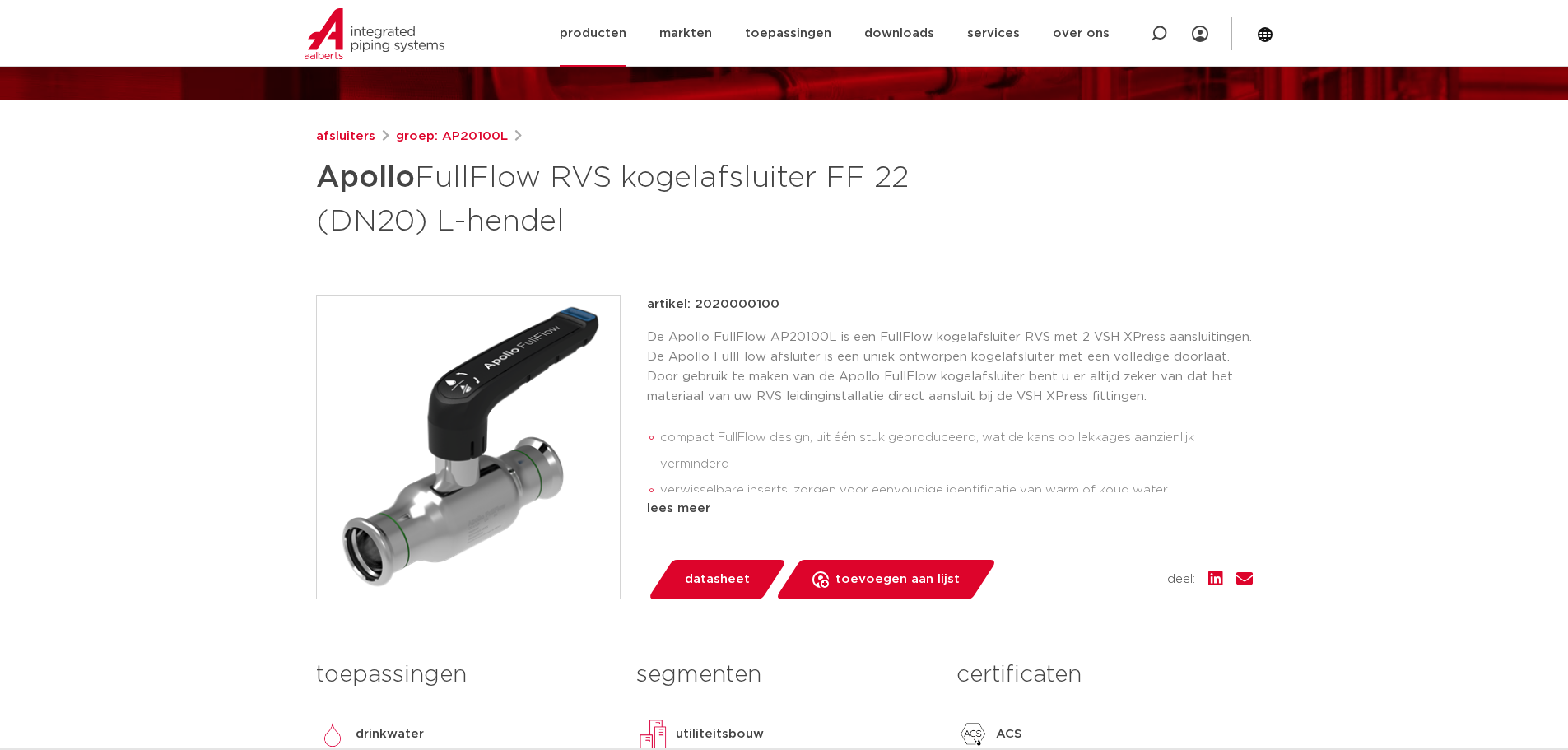
click at [603, 57] on link "producten" at bounding box center [593, 33] width 67 height 67
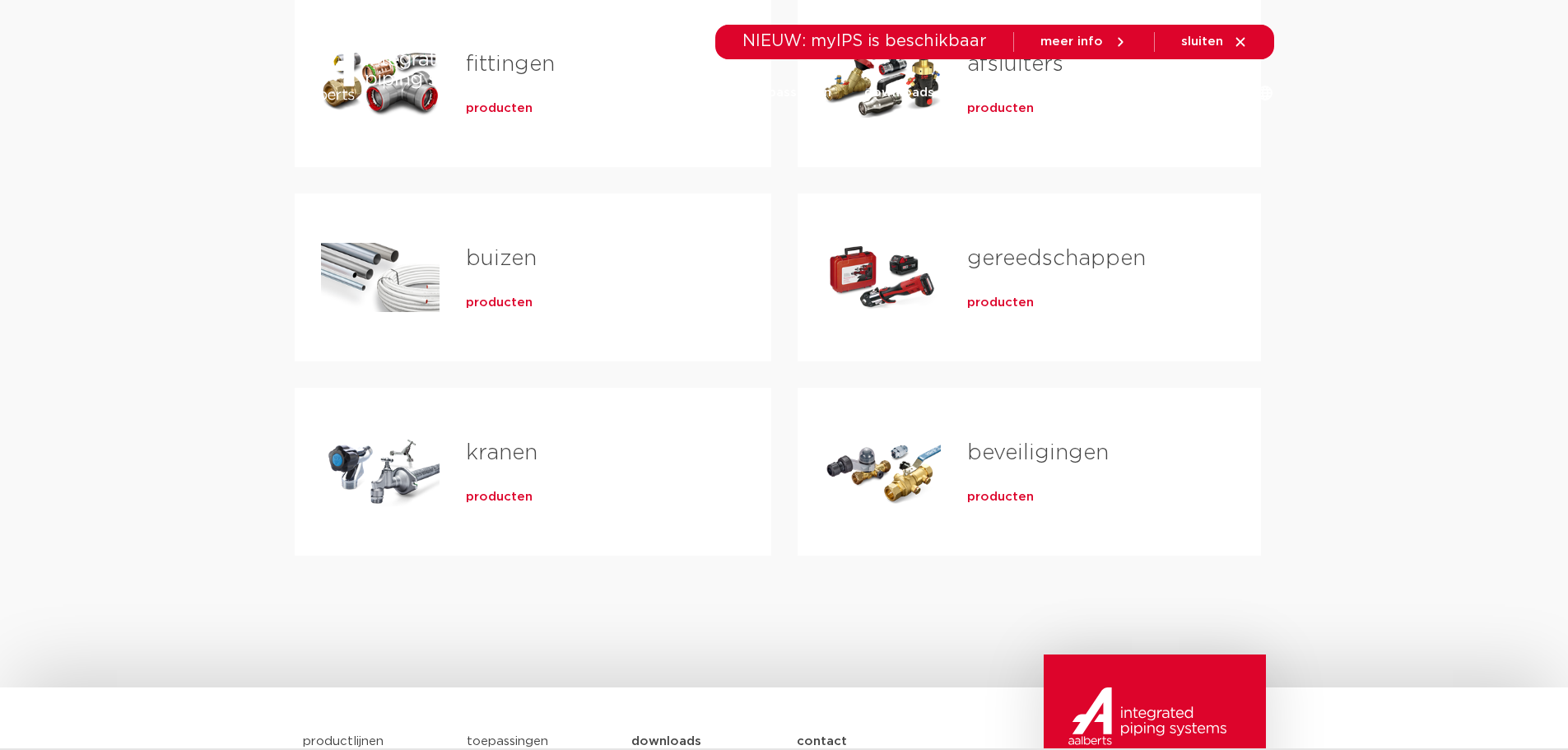
scroll to position [412, 0]
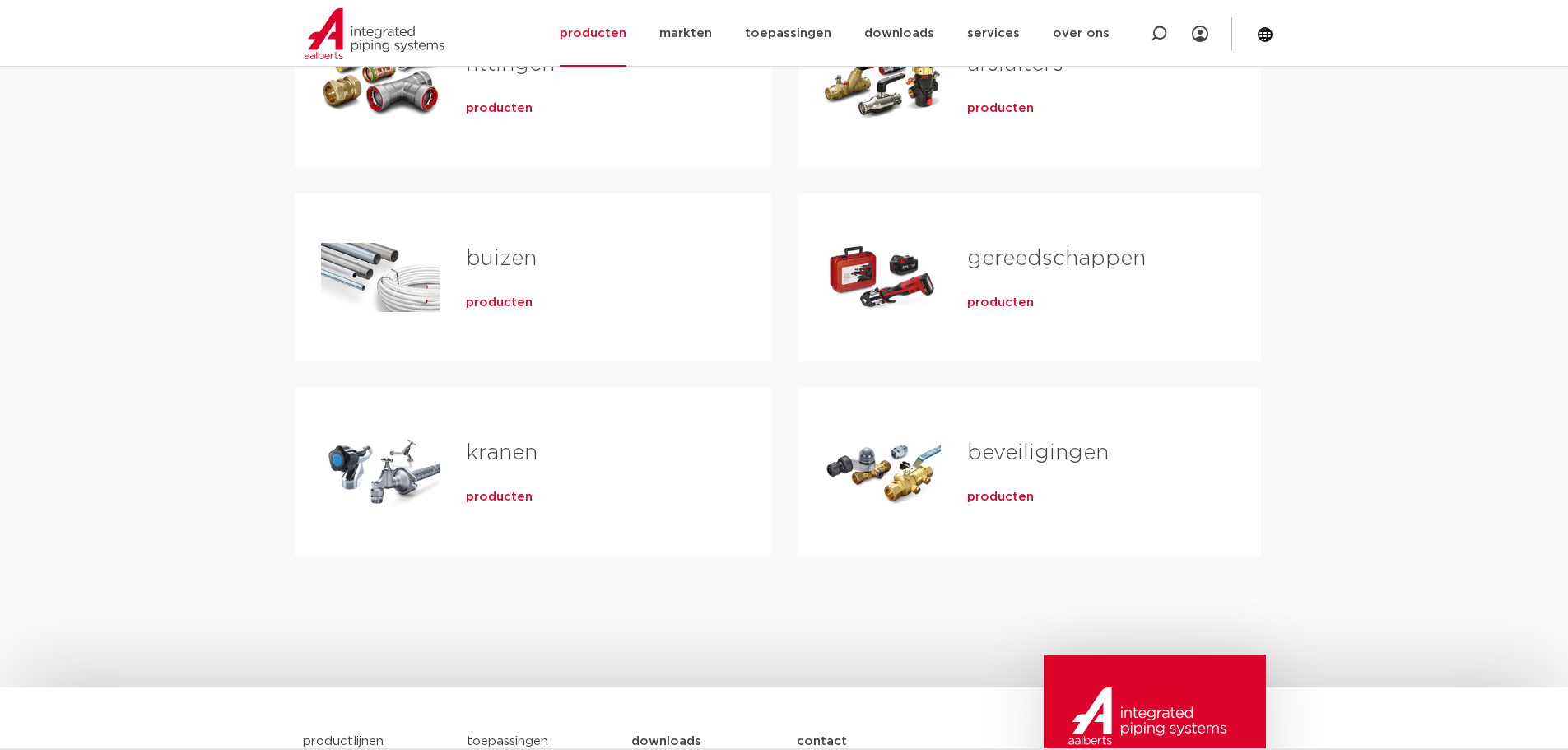
click at [579, 109] on div "producten" at bounding box center [592, 106] width 253 height 23
click at [515, 99] on div "producten" at bounding box center [592, 106] width 253 height 23
click at [505, 120] on div "fittingen producten" at bounding box center [592, 83] width 305 height 116
click at [510, 113] on span "producten" at bounding box center [499, 109] width 67 height 17
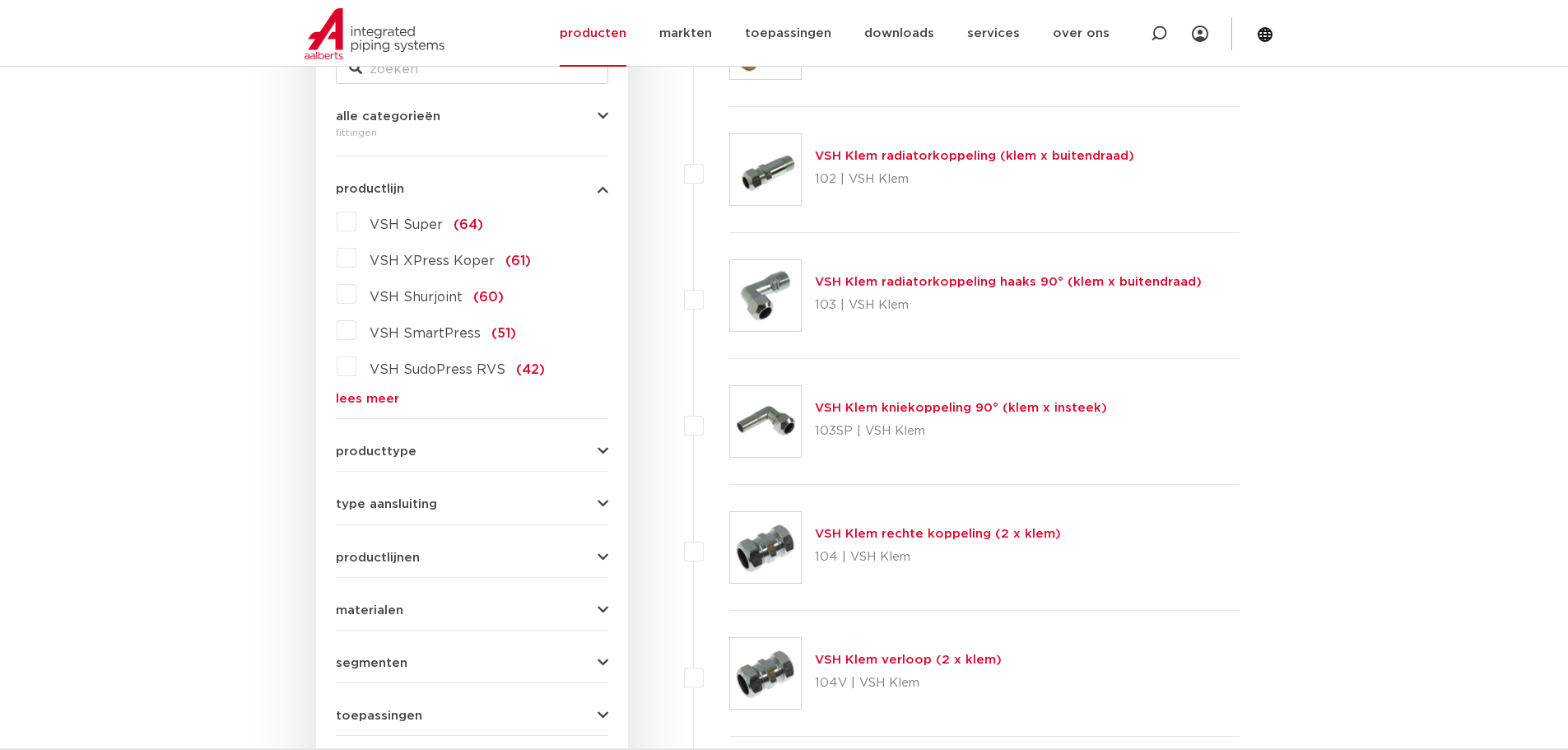
scroll to position [246, 0]
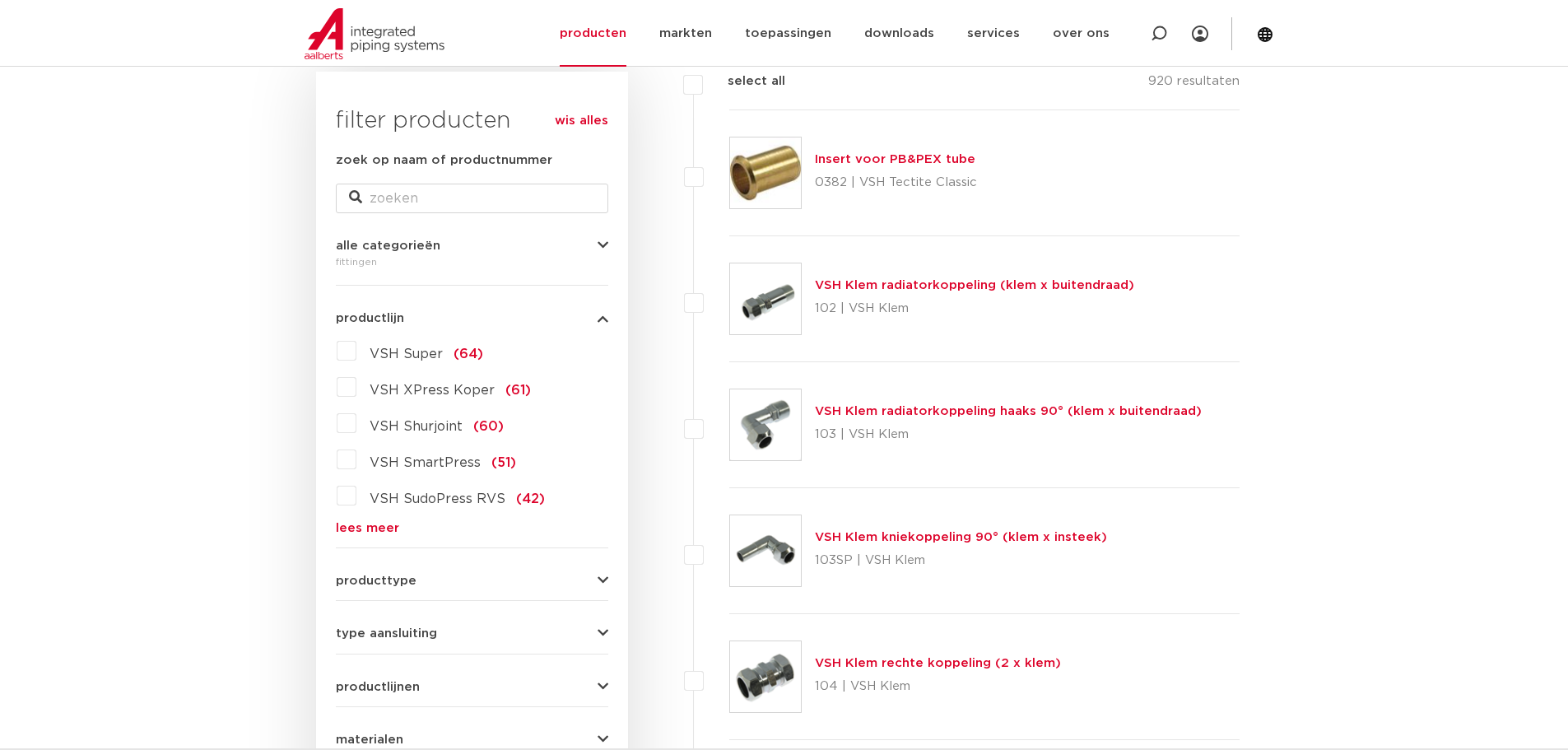
click at [382, 532] on link "lees meer" at bounding box center [472, 528] width 273 height 12
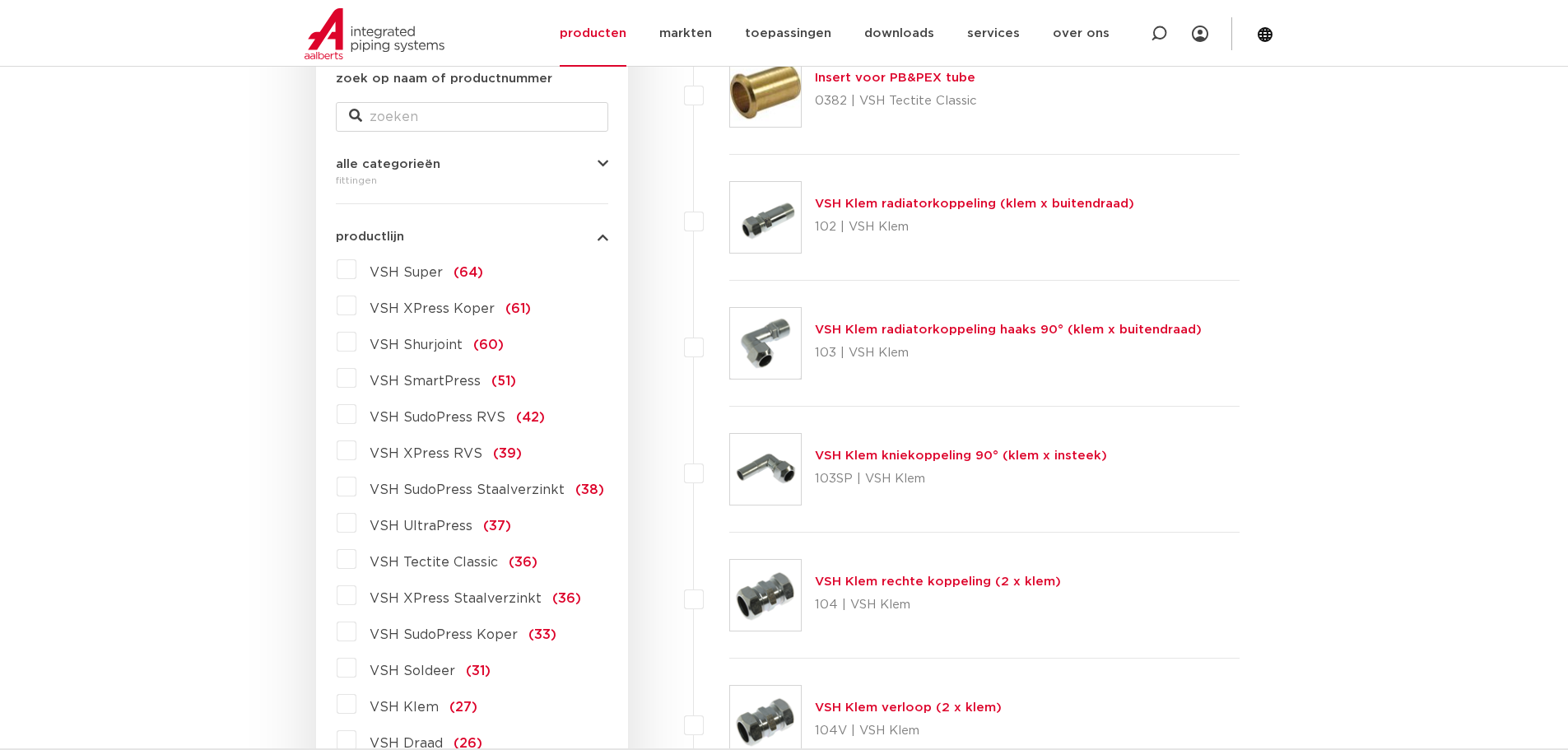
scroll to position [328, 0]
click at [418, 451] on span "VSH XPress RVS" at bounding box center [427, 453] width 113 height 13
click at [0, 0] on input "VSH XPress RVS (39)" at bounding box center [0, 0] width 0 height 0
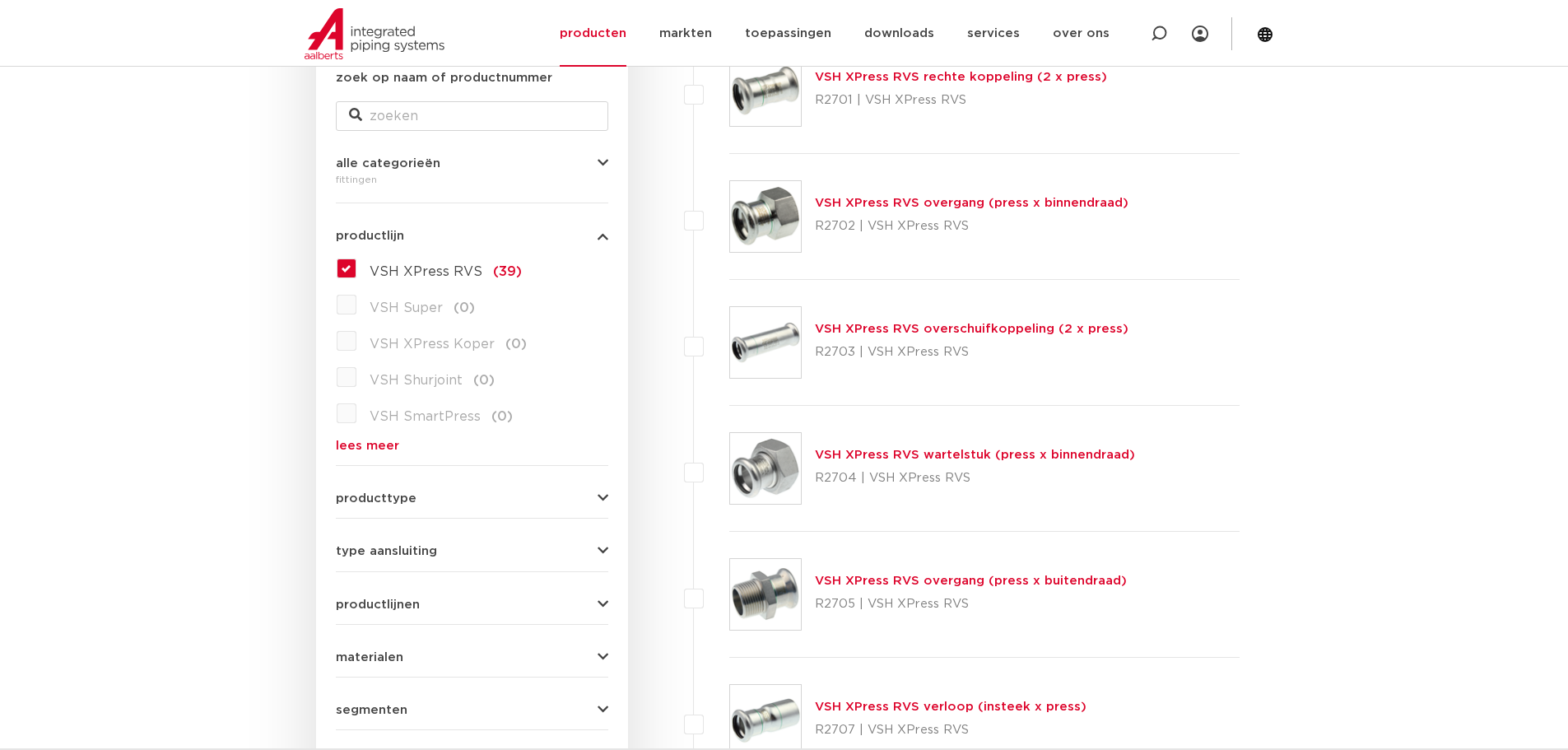
click at [889, 576] on link "VSH XPress RVS overgang (press x buitendraad)" at bounding box center [970, 580] width 312 height 12
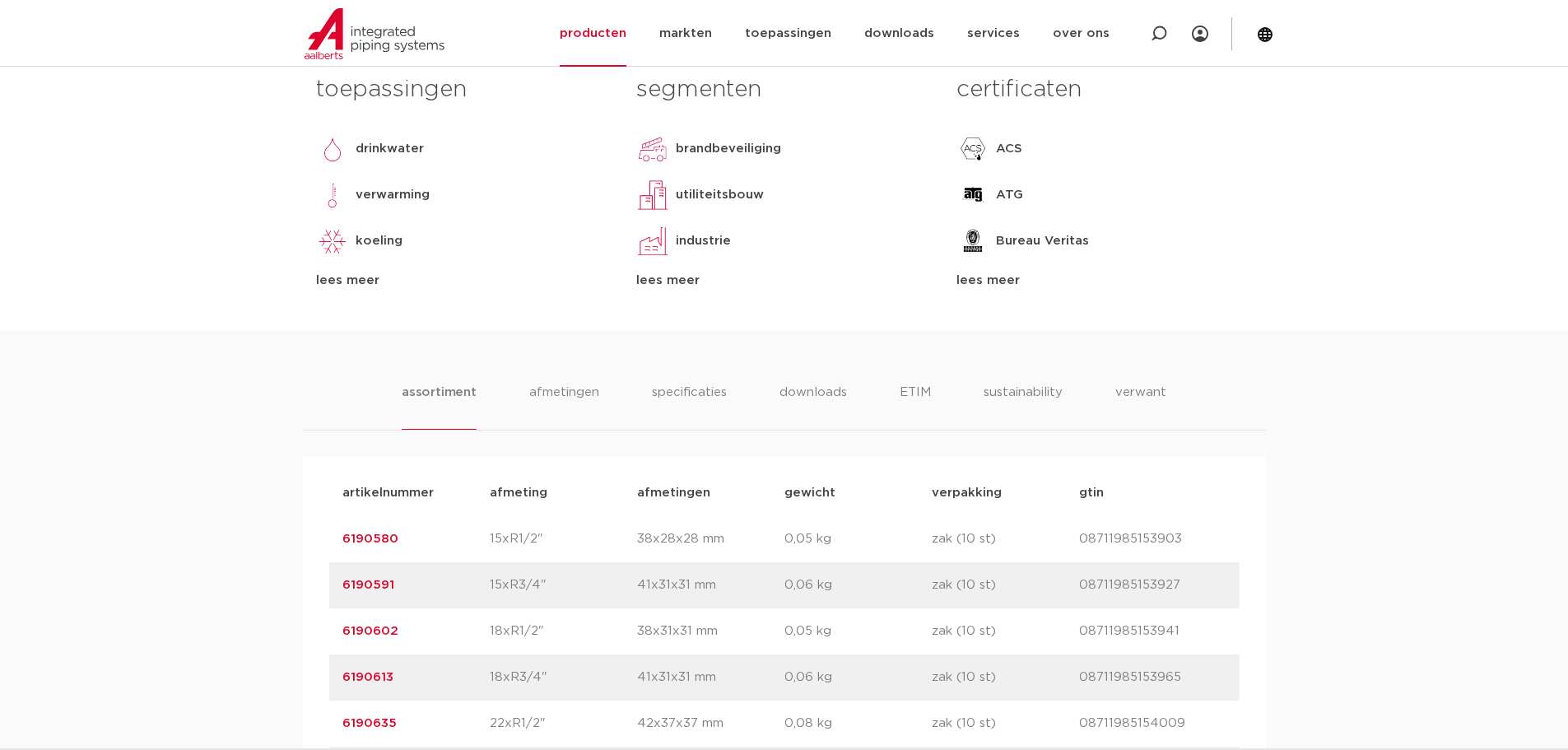
scroll to position [659, 0]
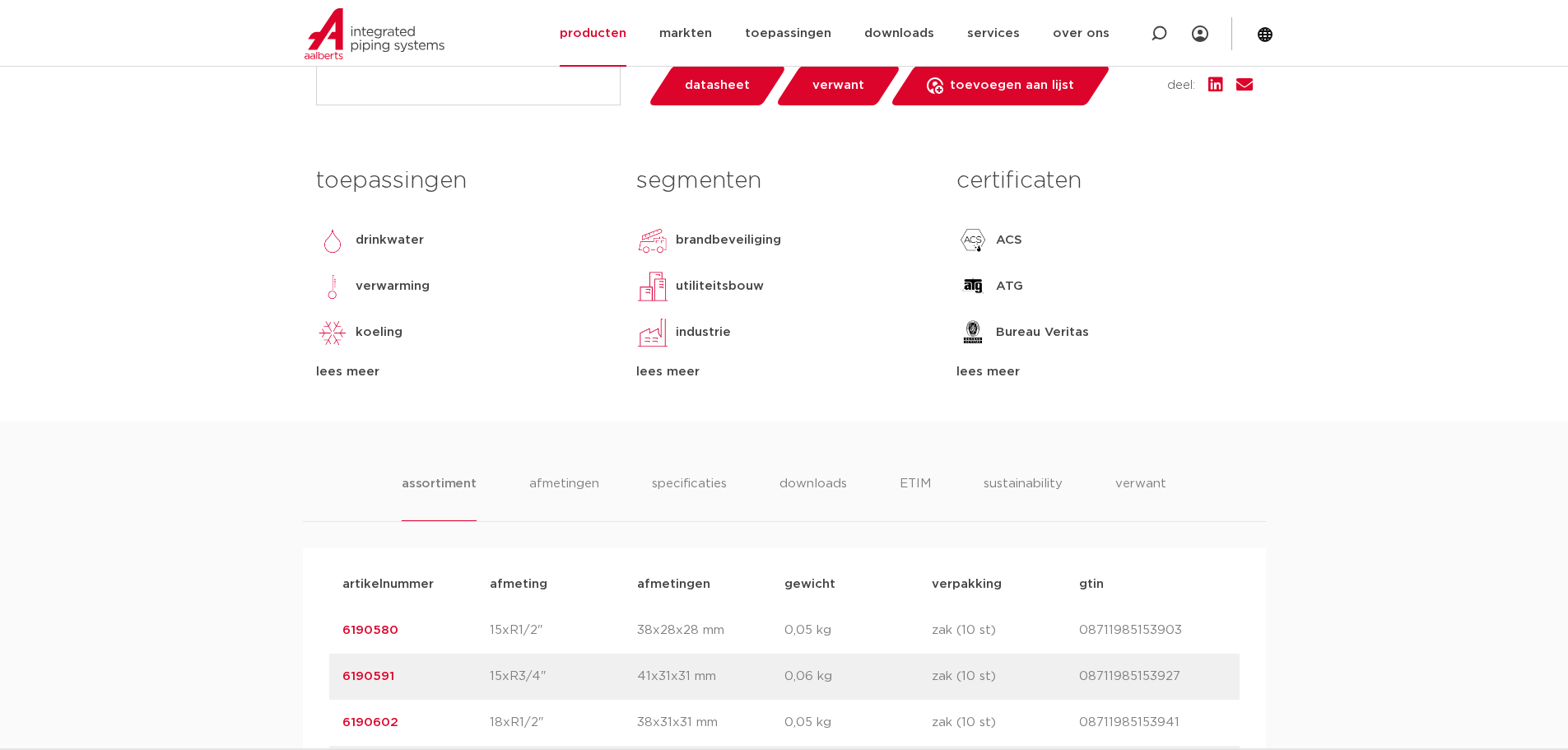
click at [515, 121] on div "fittingen VSH XPress RVS overgang (press x buitendraad) groep: R2705 insteeksto…" at bounding box center [784, 27] width 964 height 789
